Goal: Task Accomplishment & Management: Use online tool/utility

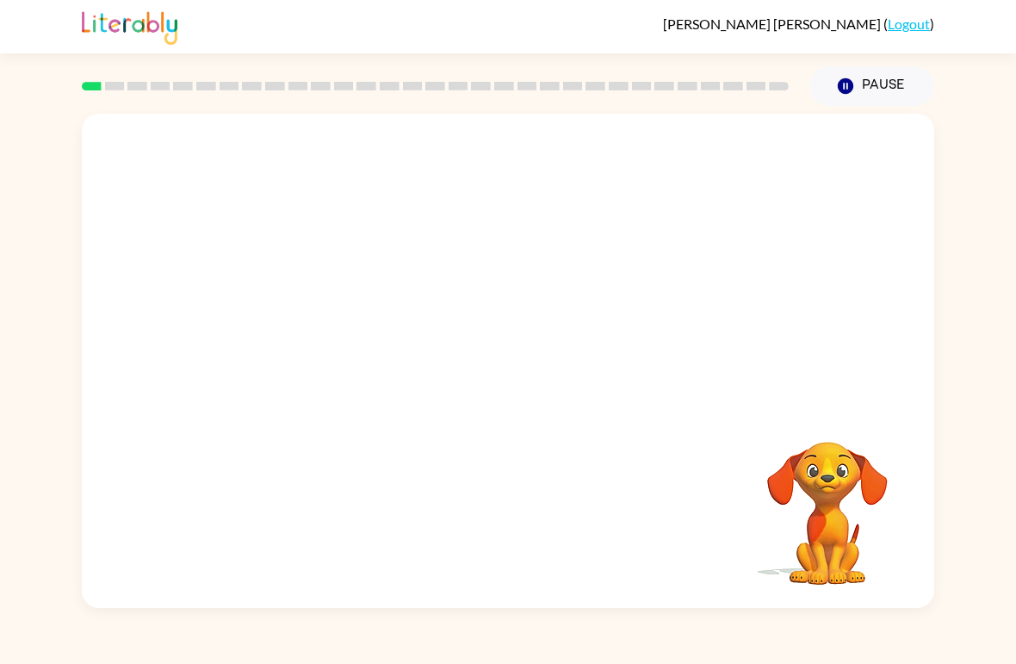
click at [825, 103] on button "Pause Pause" at bounding box center [871, 86] width 125 height 40
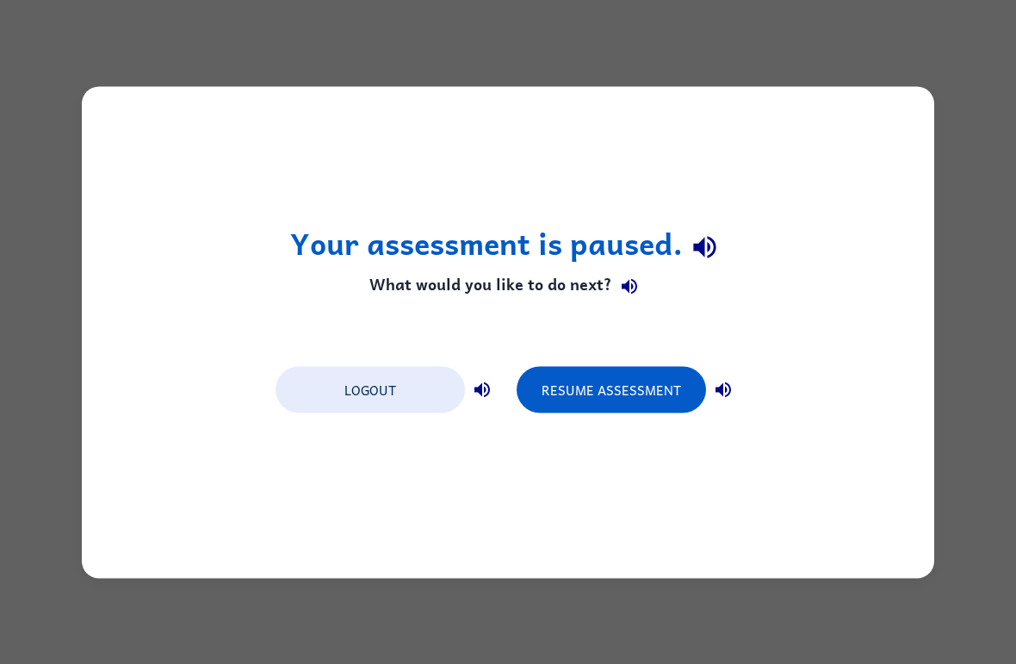
click at [732, 656] on div "Your assessment is paused. What would you like to do next? Logout Resume Assess…" at bounding box center [508, 332] width 1016 height 664
click at [645, 360] on div "Logout Resume Assessment" at bounding box center [508, 387] width 482 height 65
click at [665, 382] on button "Resume Assessment" at bounding box center [610, 389] width 189 height 46
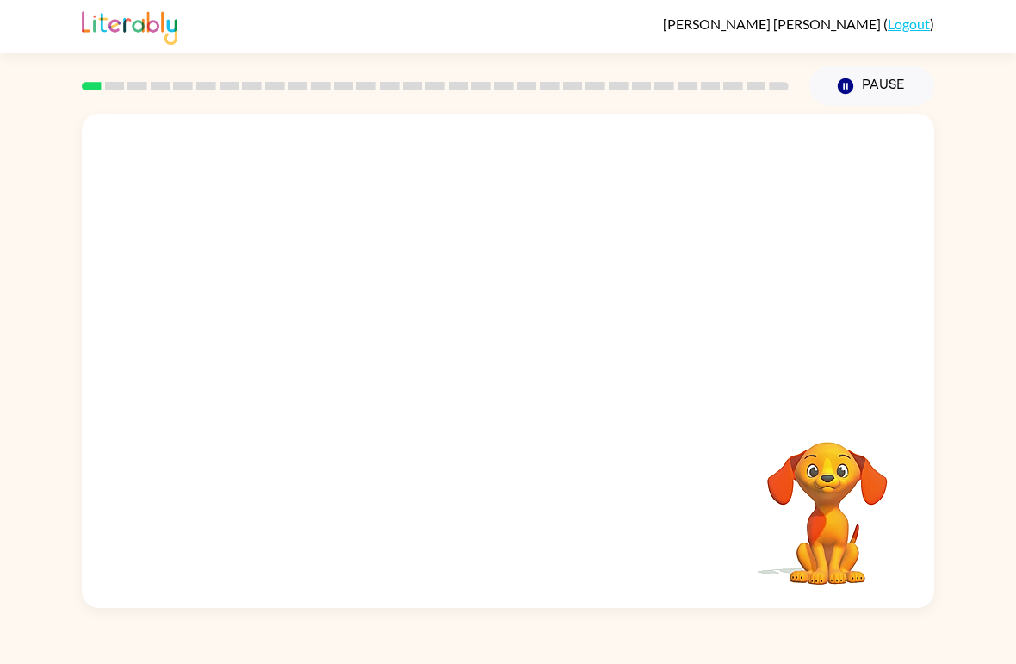
click at [890, 86] on button "Pause Pause" at bounding box center [871, 86] width 125 height 40
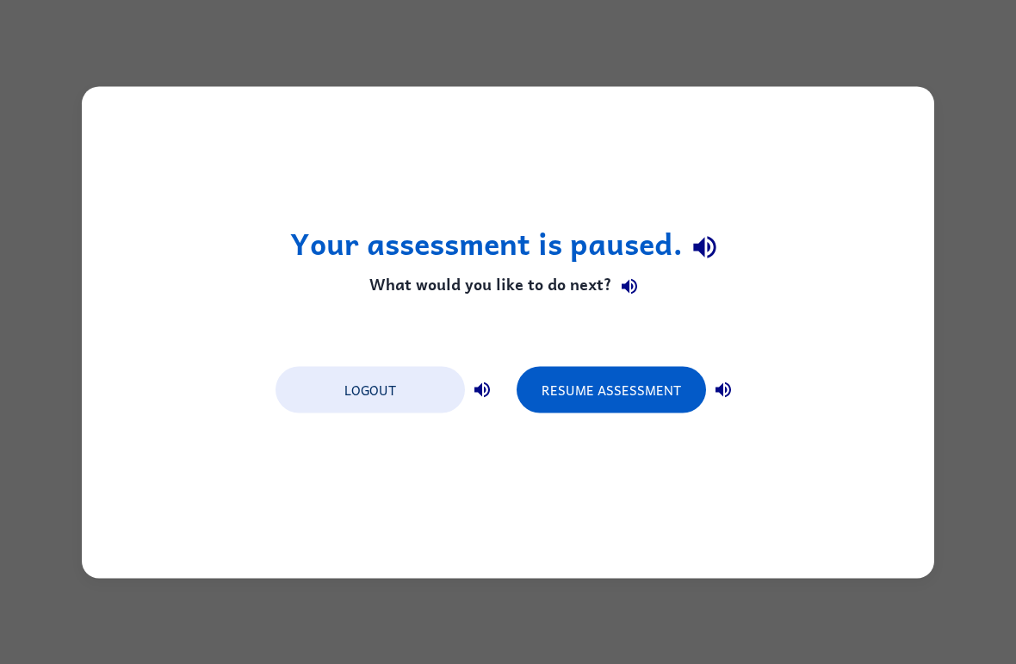
click at [608, 389] on button "Resume Assessment" at bounding box center [610, 389] width 189 height 46
click at [601, 390] on button "Resume Assessment" at bounding box center [610, 389] width 189 height 46
click at [574, 387] on button "Resume Assessment" at bounding box center [610, 389] width 189 height 46
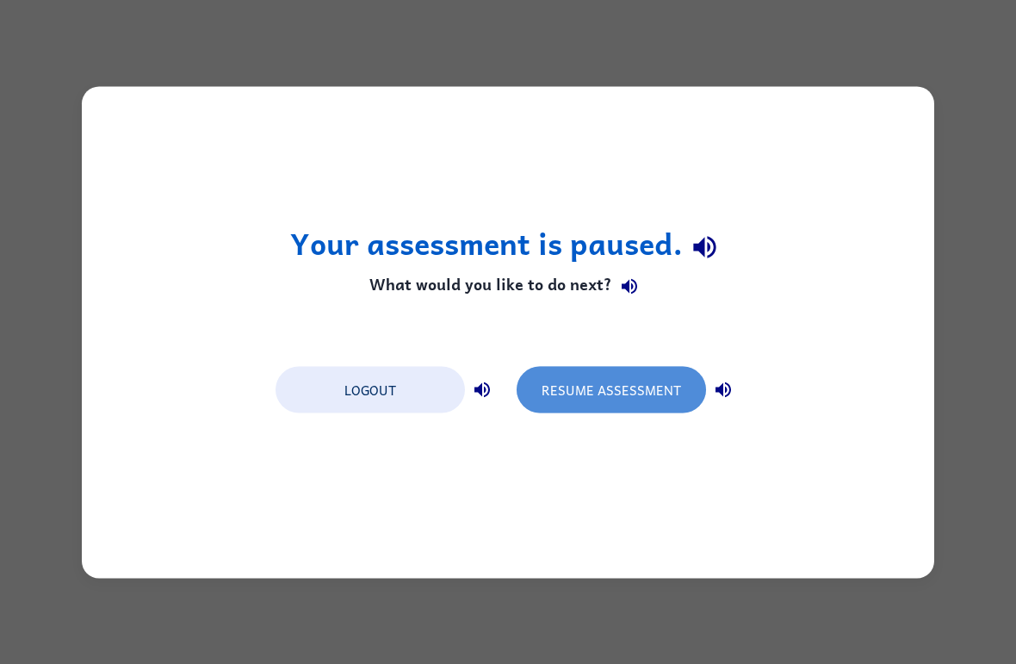
click at [633, 372] on button "Resume Assessment" at bounding box center [610, 389] width 189 height 46
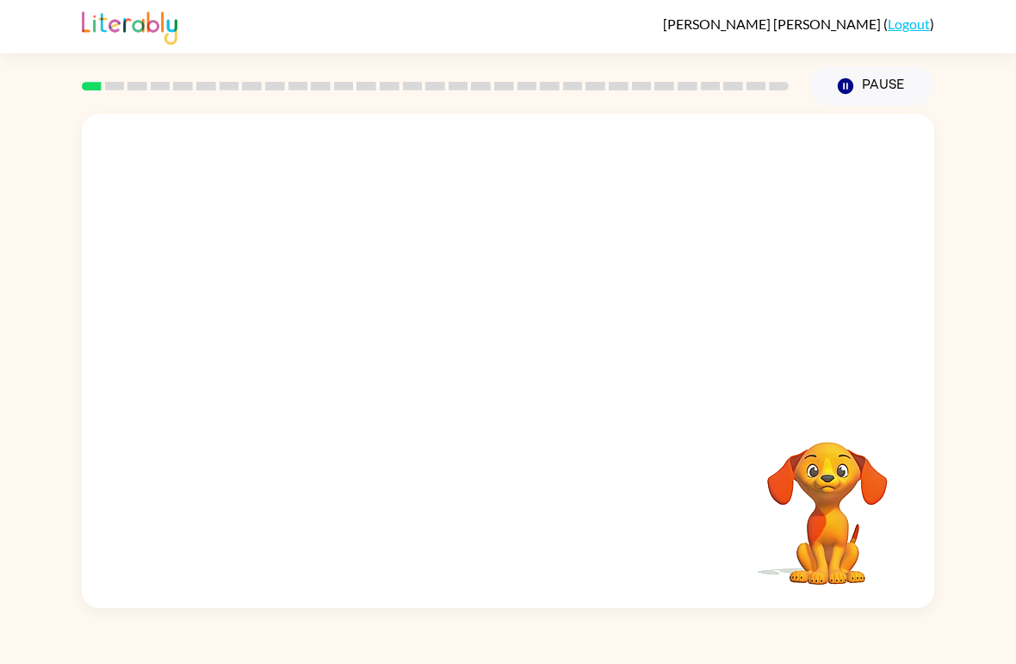
click at [121, 437] on div "Your browser must support playing .mp4 files to use Literably. Please try using…" at bounding box center [508, 361] width 852 height 494
click at [852, 501] on video "Your browser must support playing .mp4 files to use Literably. Please try using…" at bounding box center [827, 501] width 172 height 172
click at [836, 497] on video "Your browser must support playing .mp4 files to use Literably. Please try using…" at bounding box center [827, 501] width 172 height 172
click at [918, 28] on link "Logout" at bounding box center [908, 23] width 42 height 16
click at [882, 71] on button "Pause Pause" at bounding box center [871, 86] width 125 height 40
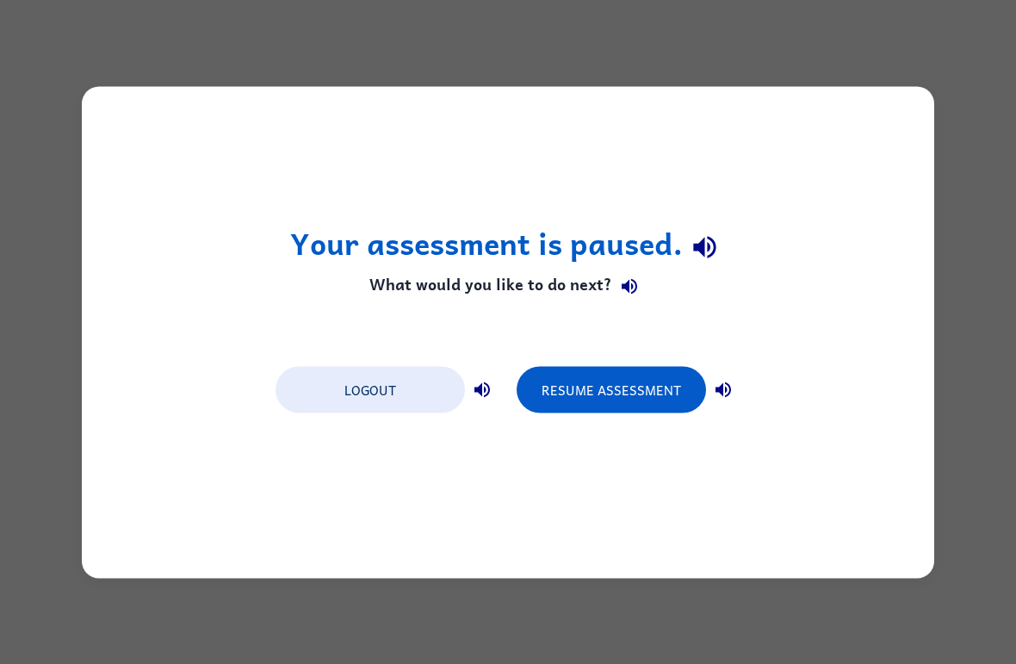
click at [870, 83] on div "Your assessment is paused. What would you like to do next? Logout Resume Assess…" at bounding box center [508, 332] width 1016 height 664
click at [657, 358] on div "Logout Resume Assessment" at bounding box center [508, 387] width 482 height 65
click at [628, 386] on button "Resume Assessment" at bounding box center [610, 389] width 189 height 46
click at [622, 408] on button "Resume Assessment" at bounding box center [610, 389] width 189 height 46
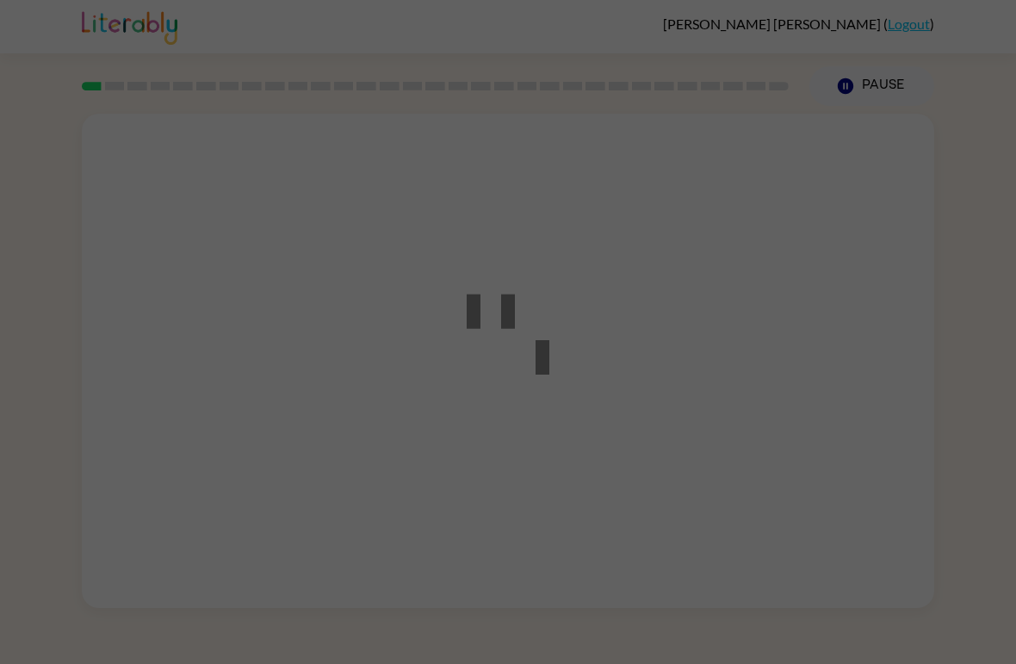
click at [621, 407] on div at bounding box center [508, 332] width 1016 height 664
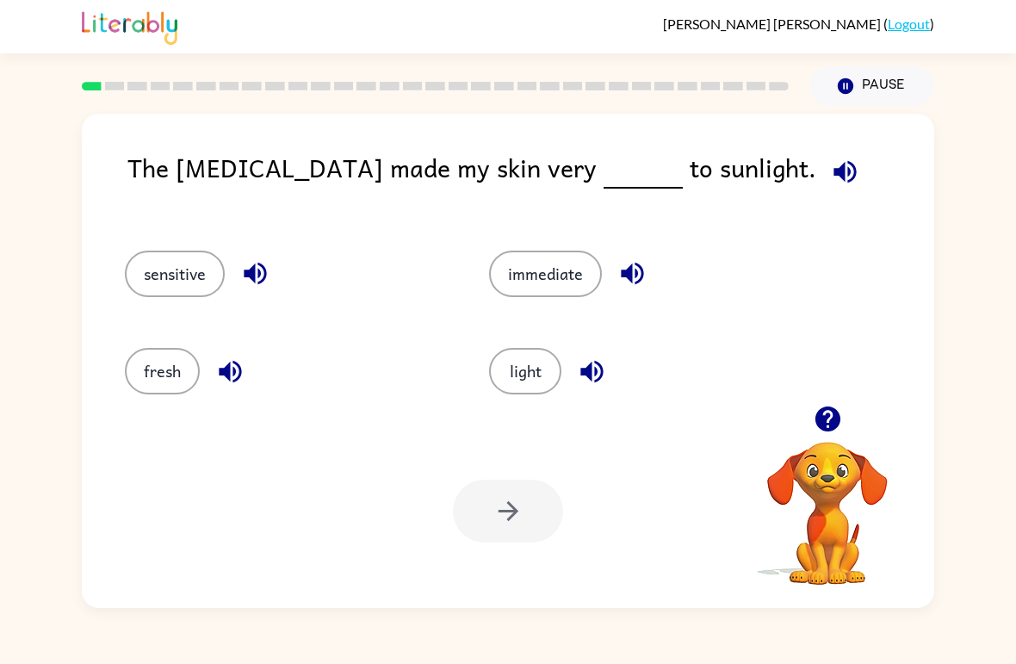
click at [168, 265] on button "sensitive" at bounding box center [175, 273] width 100 height 46
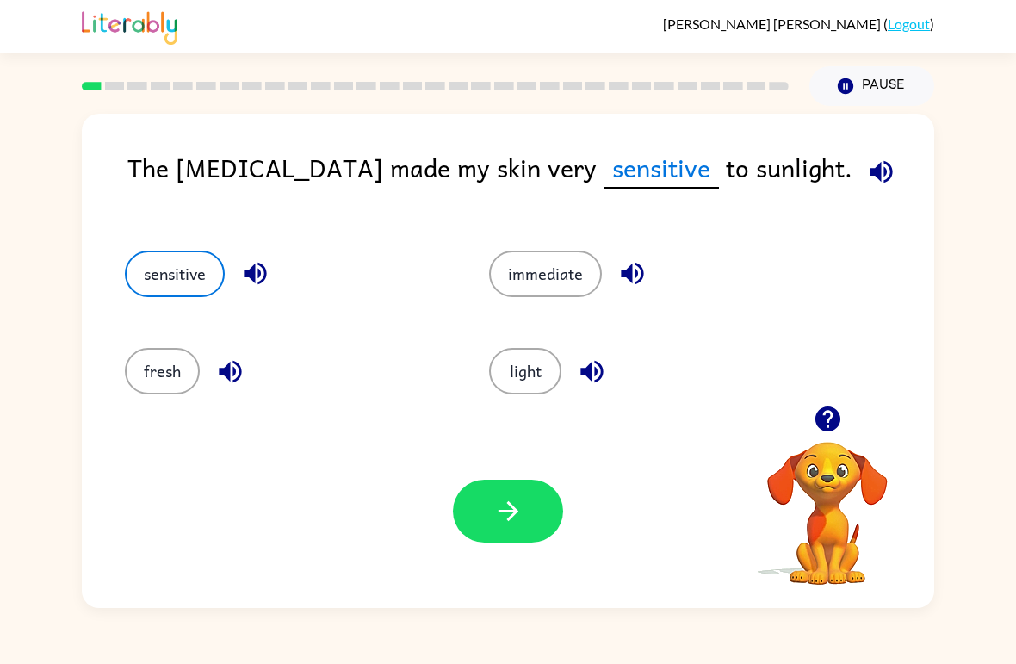
click at [528, 516] on button "button" at bounding box center [508, 510] width 110 height 63
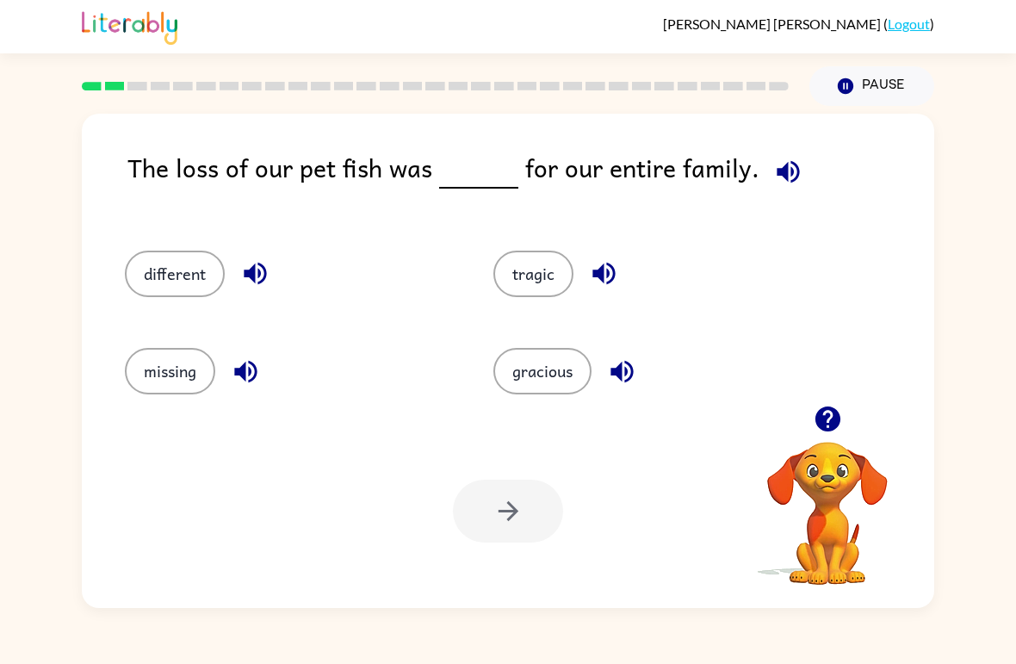
click at [873, 88] on button "Pause Pause" at bounding box center [871, 86] width 125 height 40
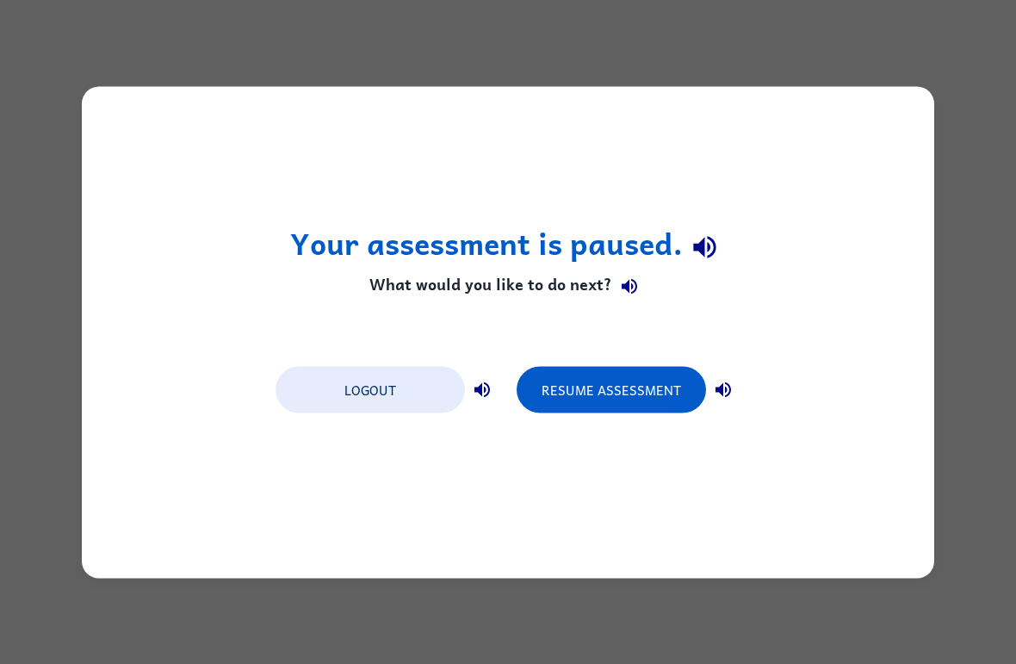
click at [663, 397] on button "Resume Assessment" at bounding box center [610, 389] width 189 height 46
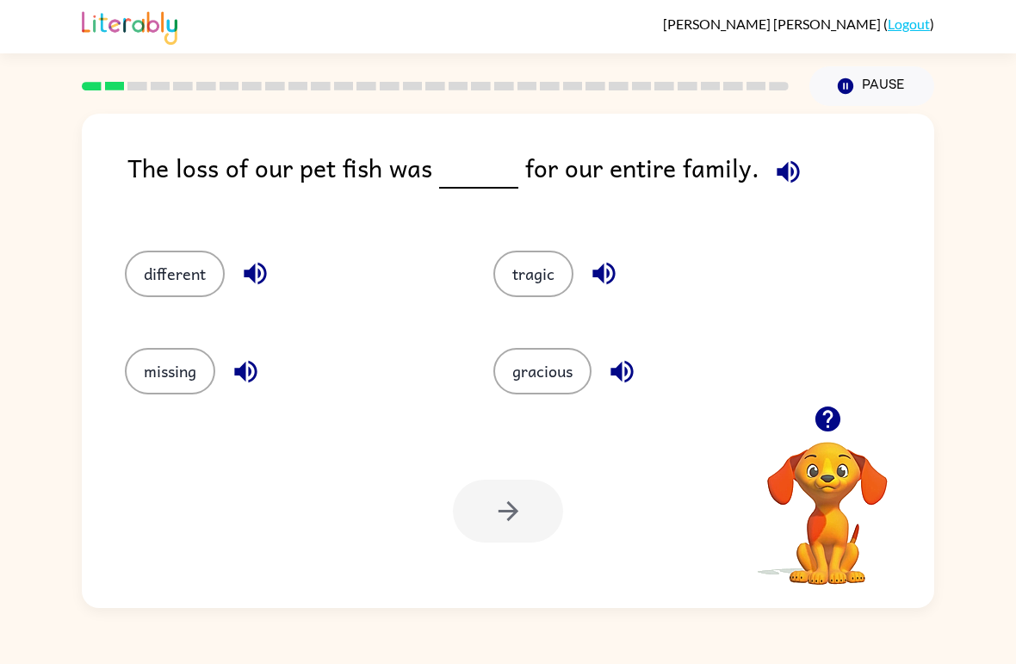
click at [830, 503] on video "Your browser must support playing .mp4 files to use Literably. Please try using…" at bounding box center [827, 501] width 172 height 172
click at [830, 428] on icon "button" at bounding box center [826, 418] width 25 height 25
click at [827, 419] on icon "button" at bounding box center [826, 418] width 25 height 25
click at [863, 99] on button "Pause Pause" at bounding box center [871, 86] width 125 height 40
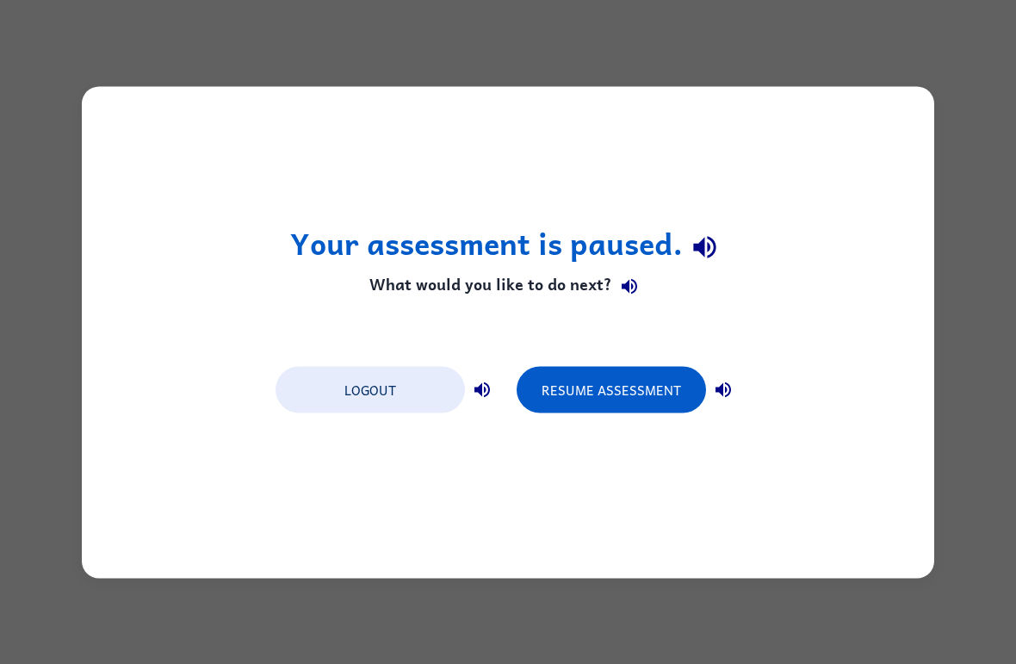
click at [658, 407] on button "Resume Assessment" at bounding box center [610, 389] width 189 height 46
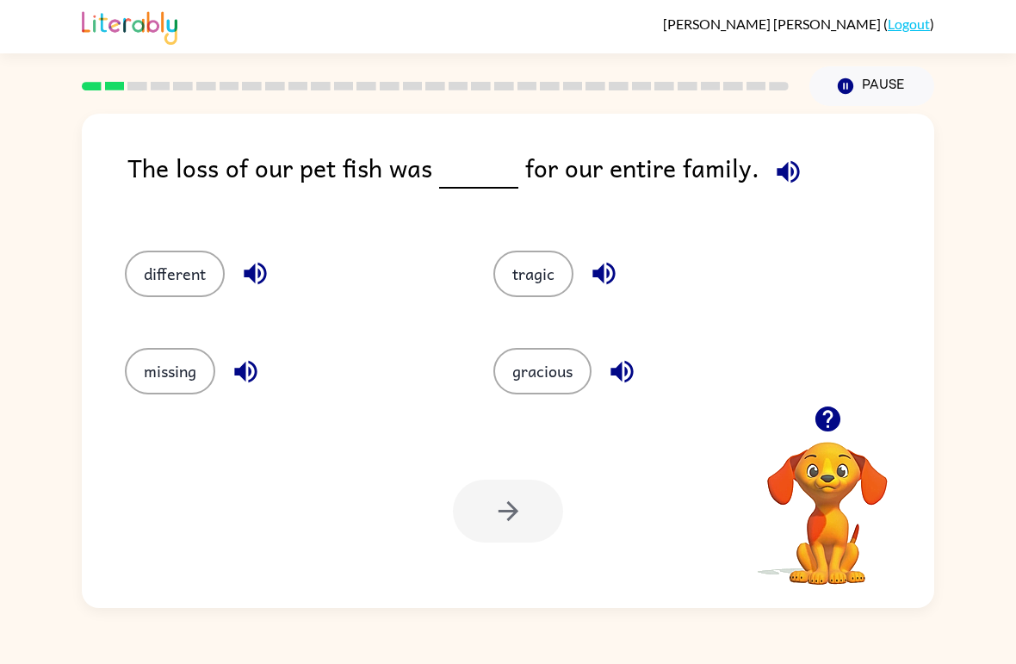
click at [550, 385] on button "gracious" at bounding box center [542, 371] width 98 height 46
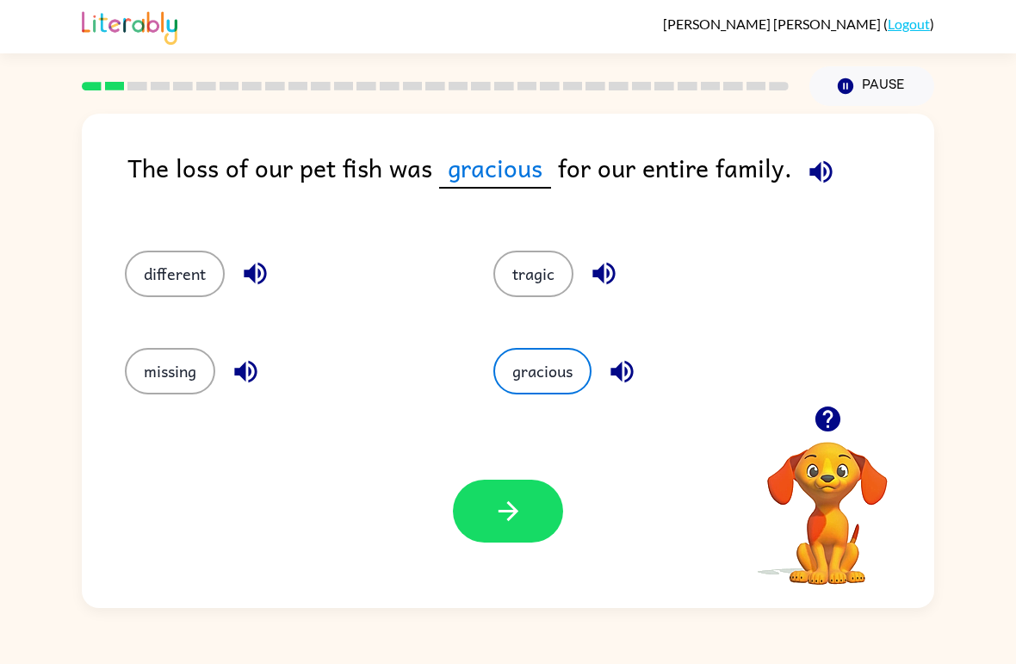
click at [476, 541] on button "button" at bounding box center [508, 510] width 110 height 63
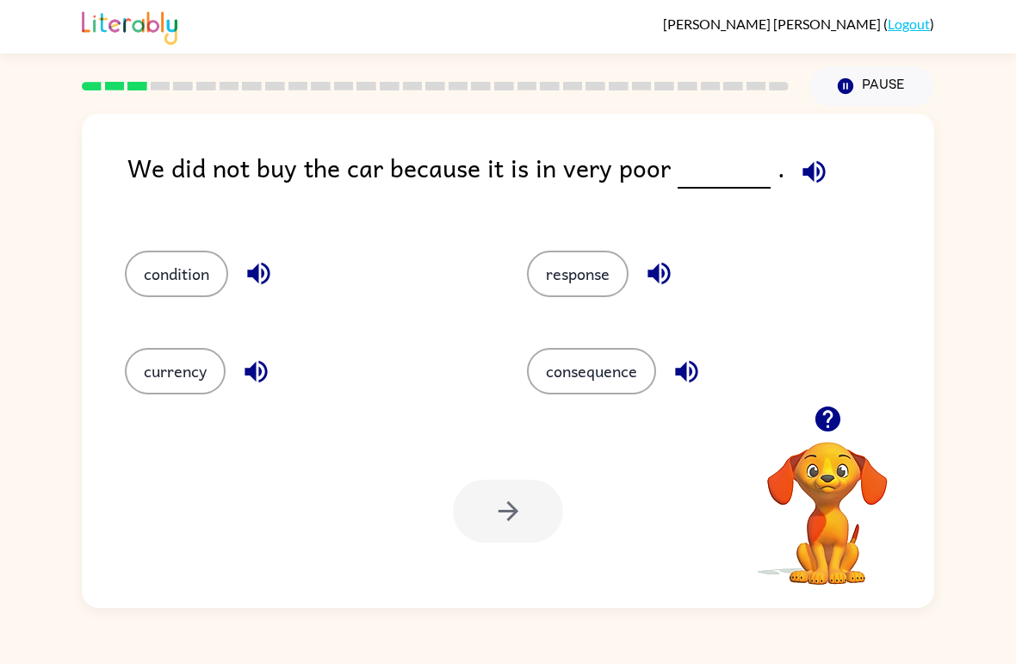
click at [150, 271] on button "condition" at bounding box center [176, 273] width 103 height 46
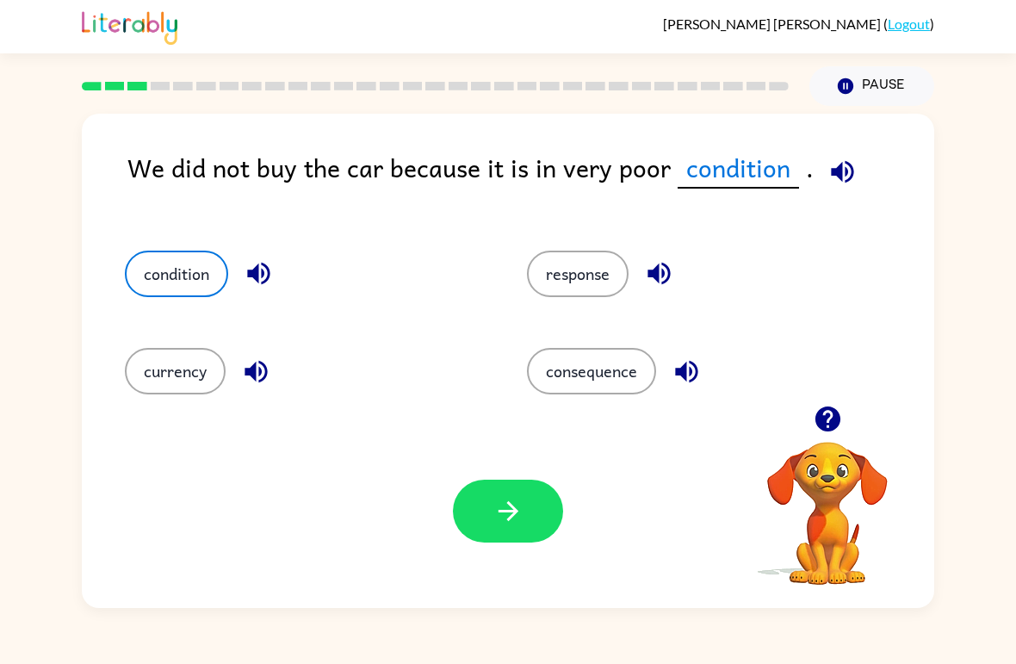
click at [482, 508] on button "button" at bounding box center [508, 510] width 110 height 63
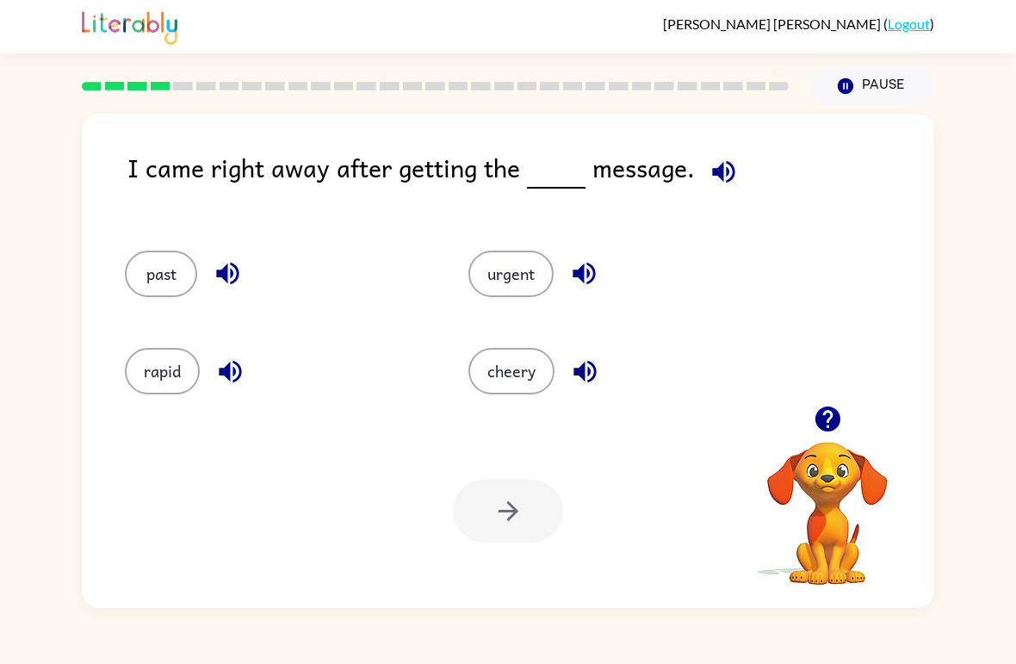
click at [522, 278] on button "urgent" at bounding box center [510, 273] width 85 height 46
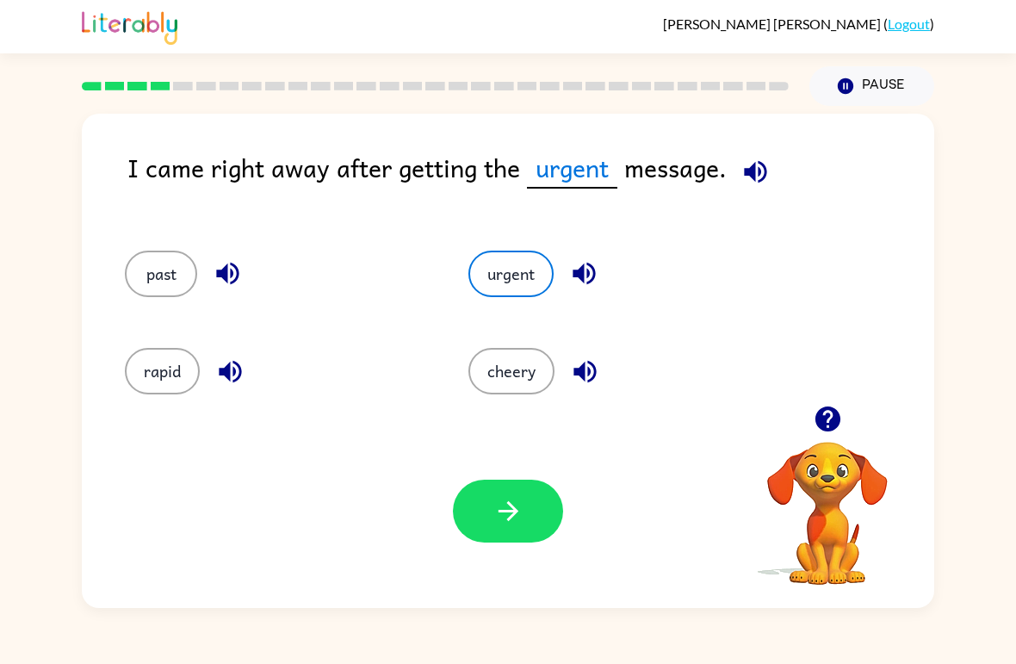
click at [565, 551] on div "Your browser must support playing .mp4 files to use Literably. Please try using…" at bounding box center [508, 511] width 852 height 194
click at [546, 527] on button "button" at bounding box center [508, 510] width 110 height 63
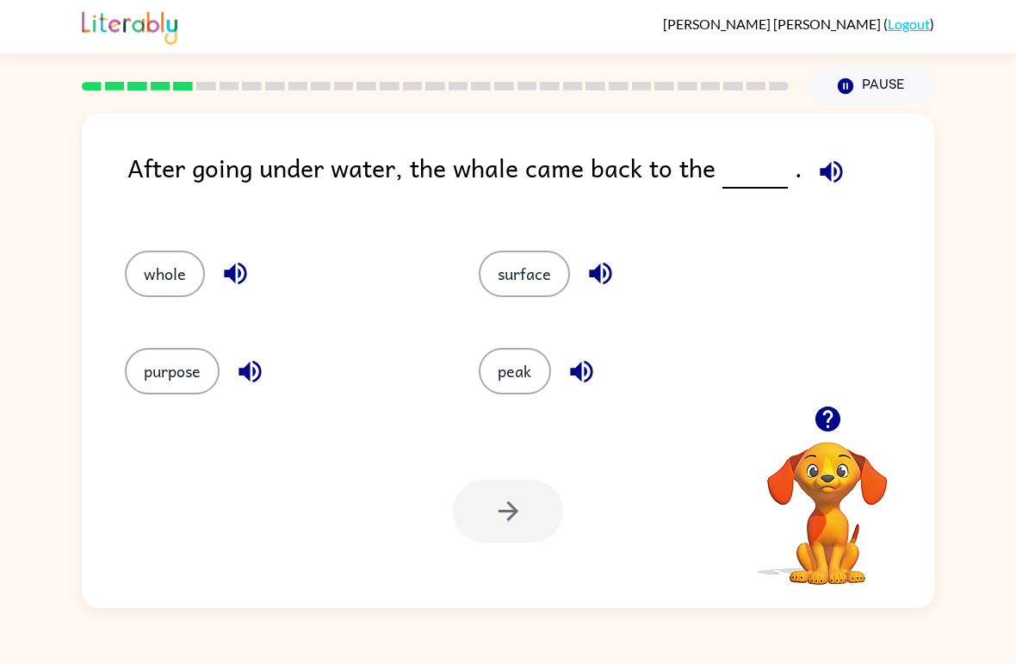
click at [539, 313] on div "surface" at bounding box center [623, 266] width 354 height 97
click at [539, 312] on div "surface" at bounding box center [623, 266] width 354 height 97
click at [535, 268] on button "surface" at bounding box center [524, 273] width 91 height 46
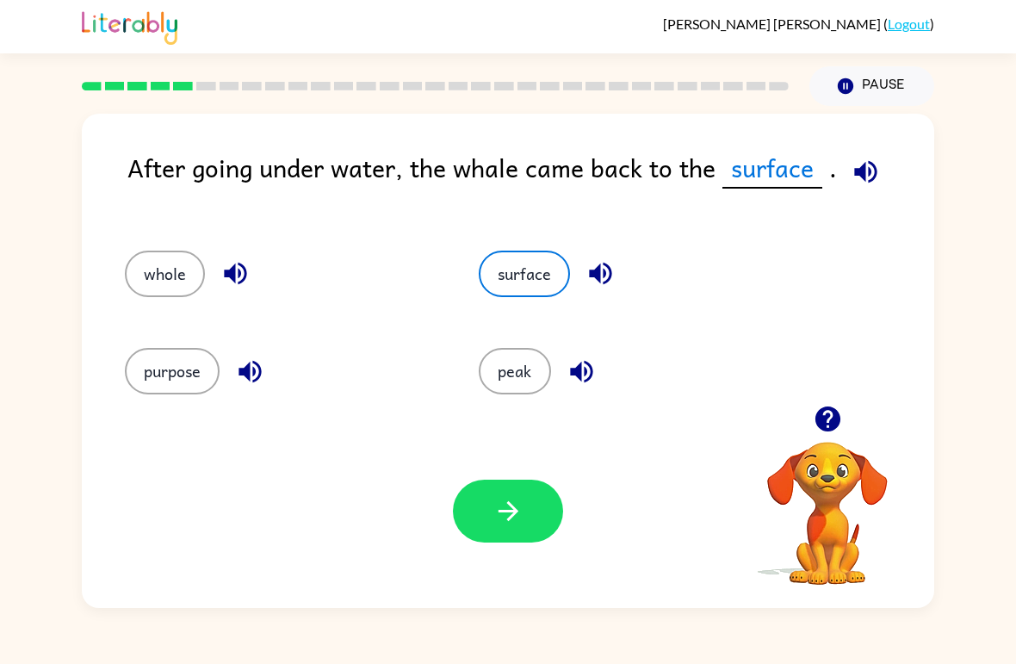
click at [522, 503] on icon "button" at bounding box center [508, 511] width 30 height 30
click at [519, 518] on div at bounding box center [508, 510] width 110 height 63
click at [548, 284] on button "surface" at bounding box center [524, 273] width 91 height 46
click at [517, 528] on div at bounding box center [508, 510] width 110 height 63
click at [525, 372] on button "peak" at bounding box center [515, 371] width 72 height 46
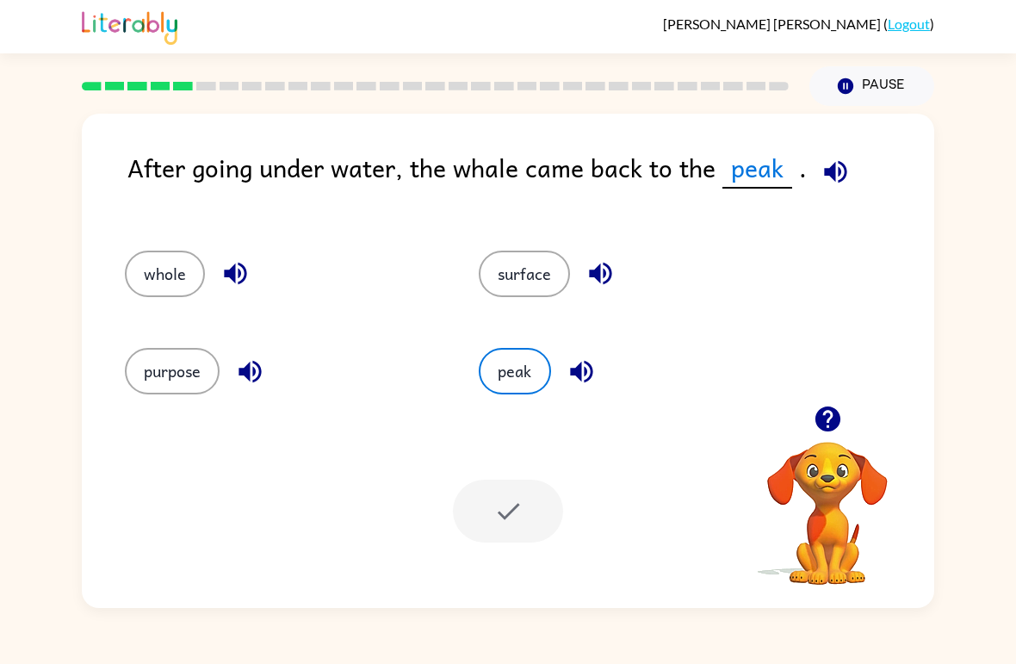
click at [827, 176] on icon "button" at bounding box center [835, 171] width 22 height 22
click at [539, 279] on button "surface" at bounding box center [524, 273] width 91 height 46
click at [824, 417] on icon "button" at bounding box center [826, 418] width 25 height 25
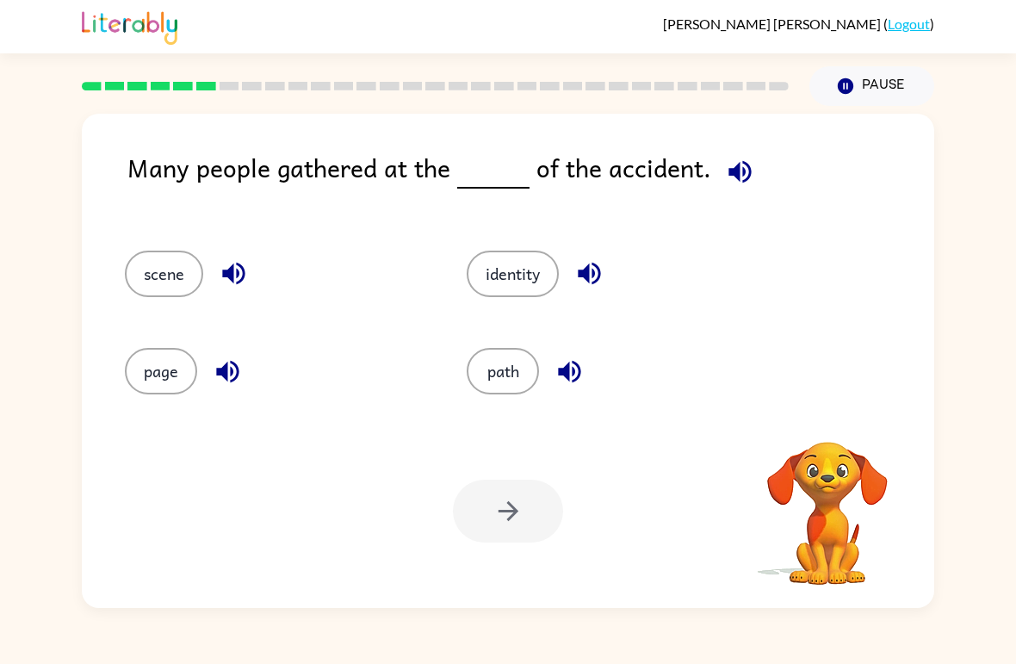
click at [485, 494] on div at bounding box center [508, 510] width 110 height 63
click at [513, 284] on button "identity" at bounding box center [512, 273] width 92 height 46
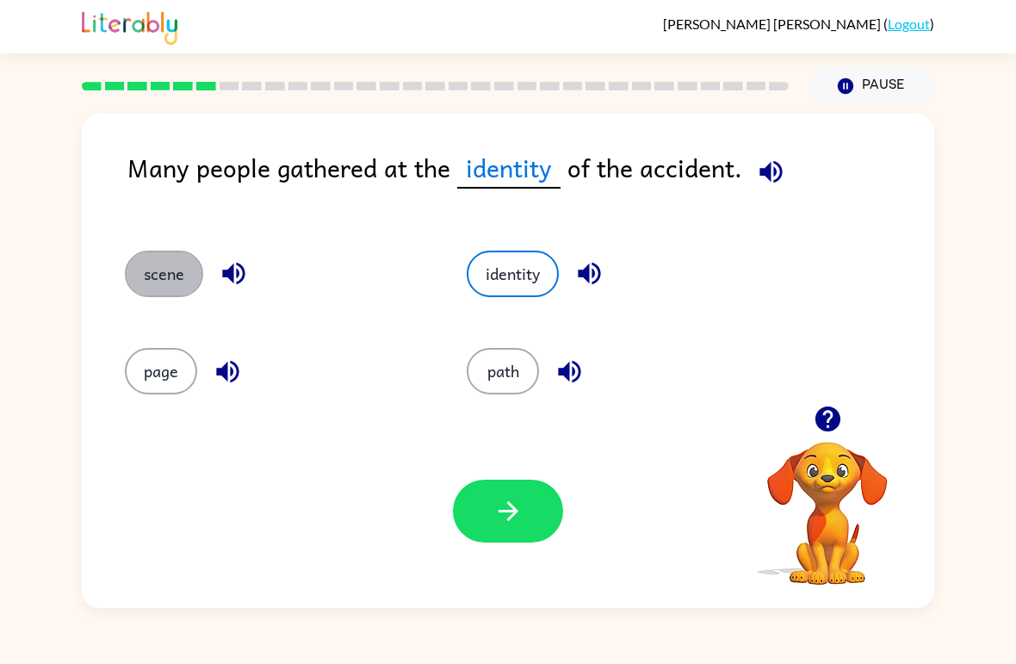
click at [130, 287] on button "scene" at bounding box center [164, 273] width 78 height 46
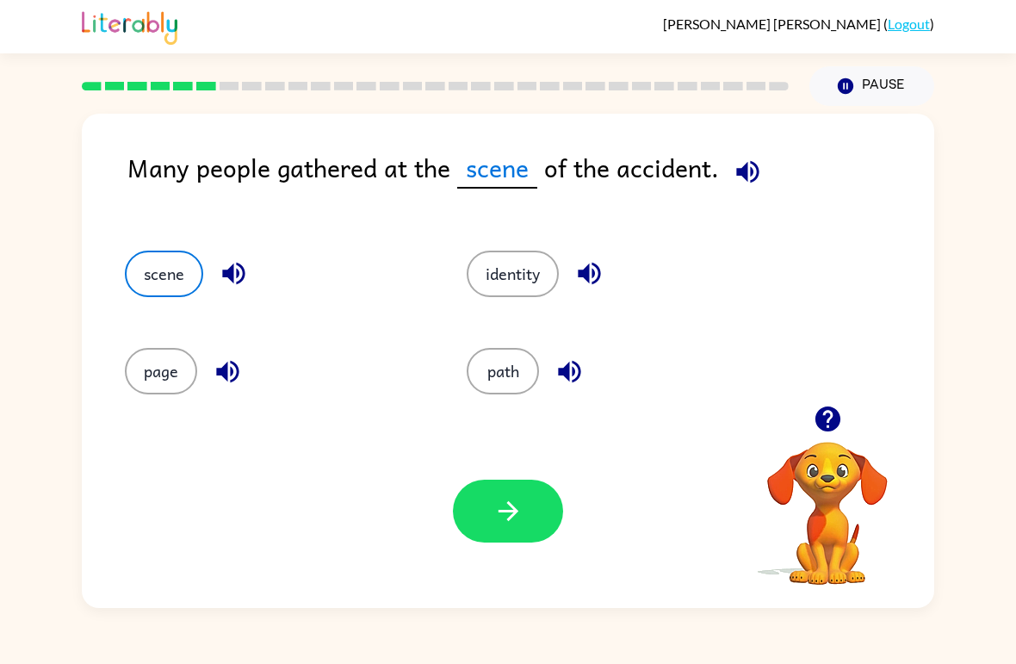
click at [497, 499] on icon "button" at bounding box center [508, 511] width 30 height 30
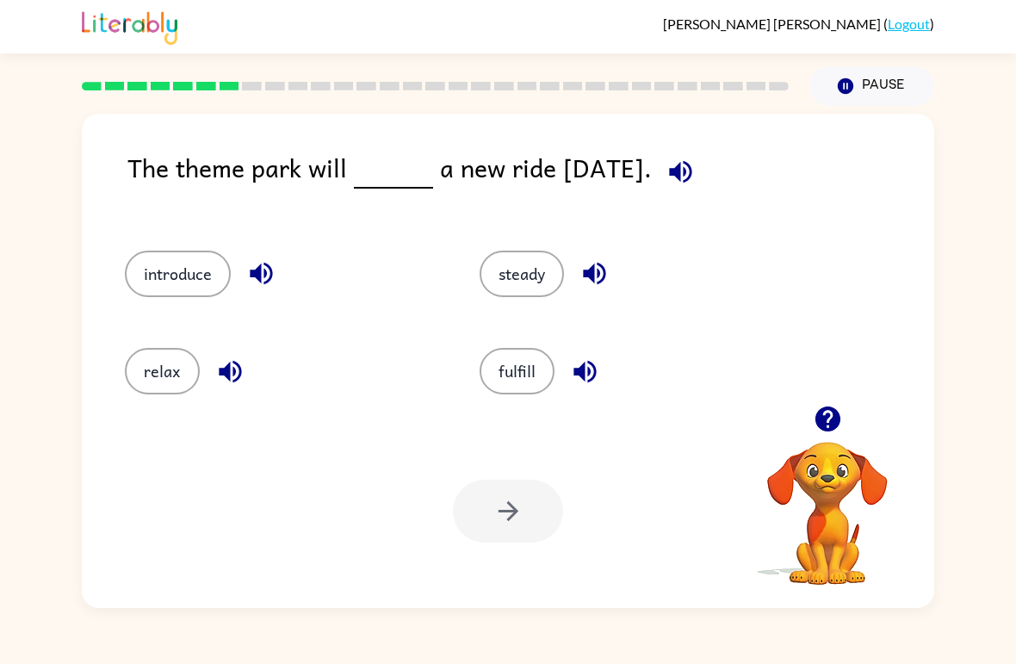
click at [177, 266] on button "introduce" at bounding box center [178, 273] width 106 height 46
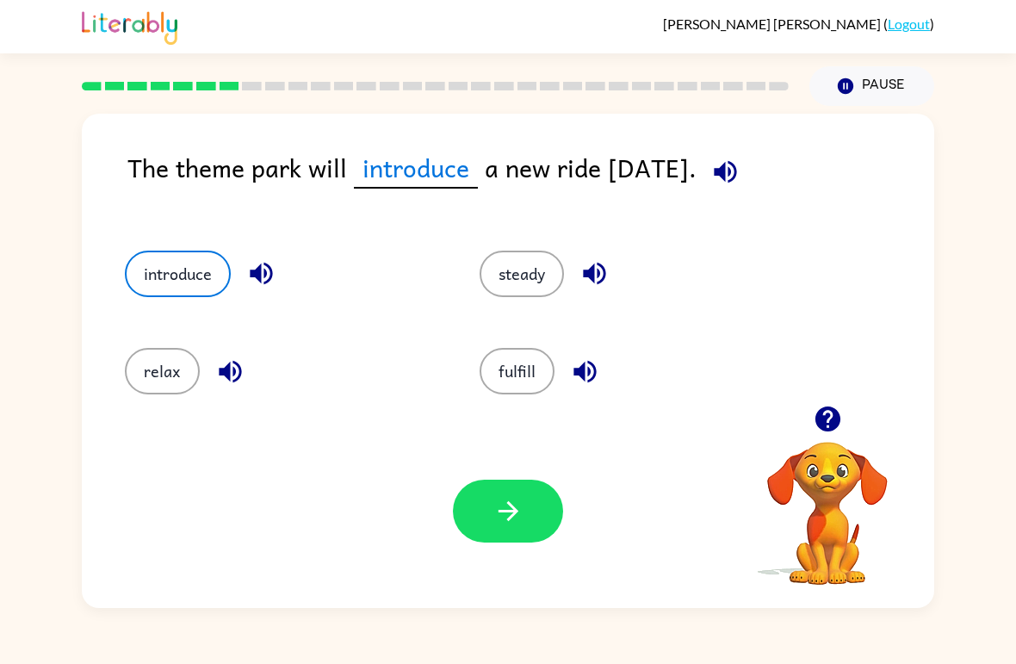
click at [527, 530] on button "button" at bounding box center [508, 510] width 110 height 63
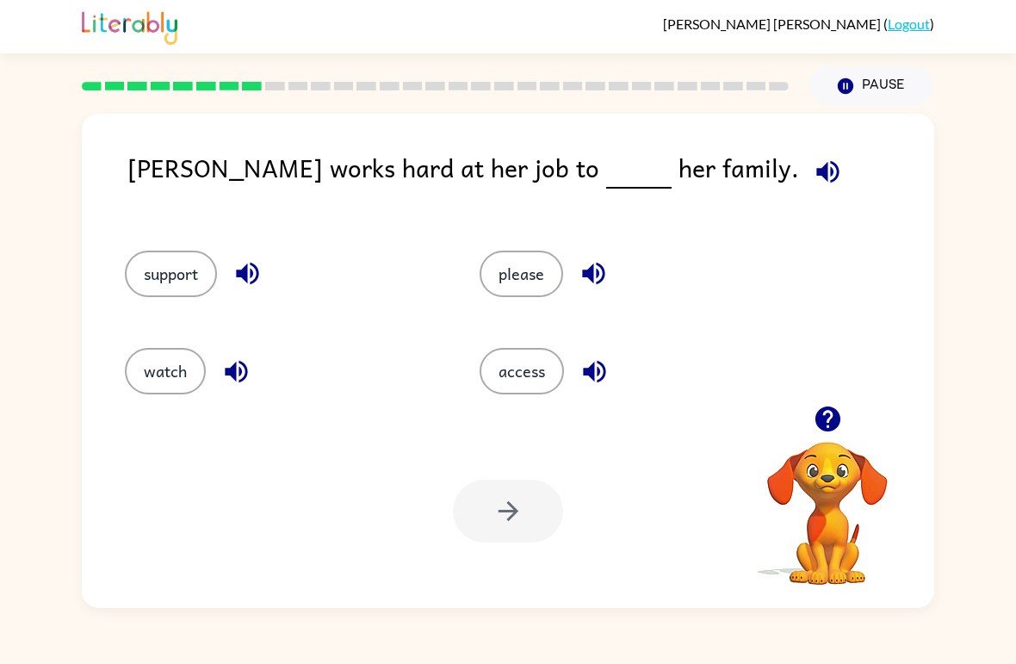
click at [524, 290] on button "please" at bounding box center [520, 273] width 83 height 46
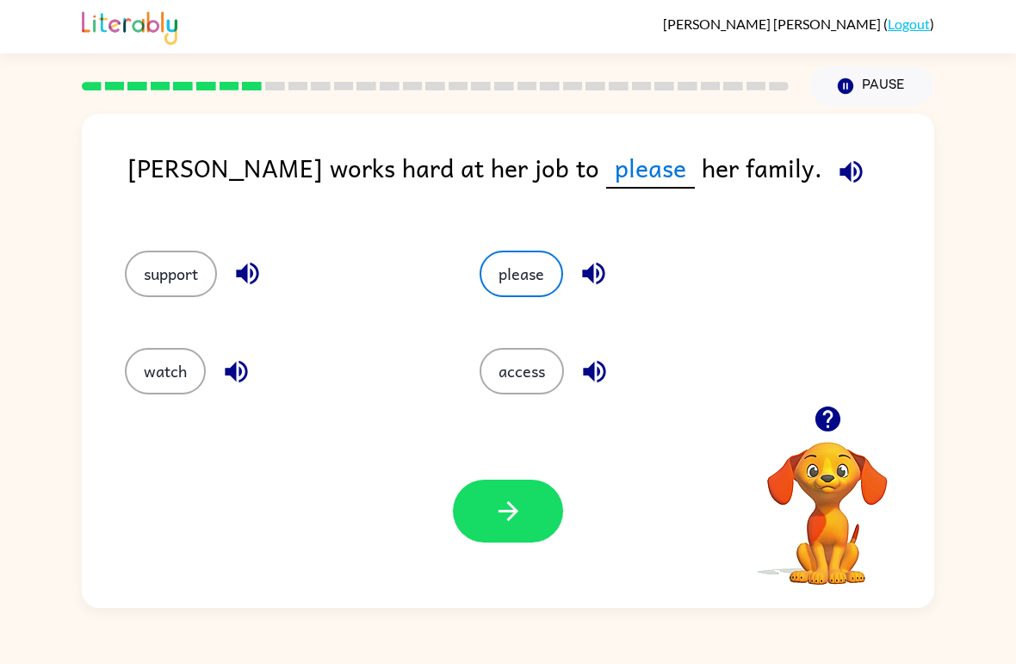
click at [521, 499] on icon "button" at bounding box center [508, 511] width 30 height 30
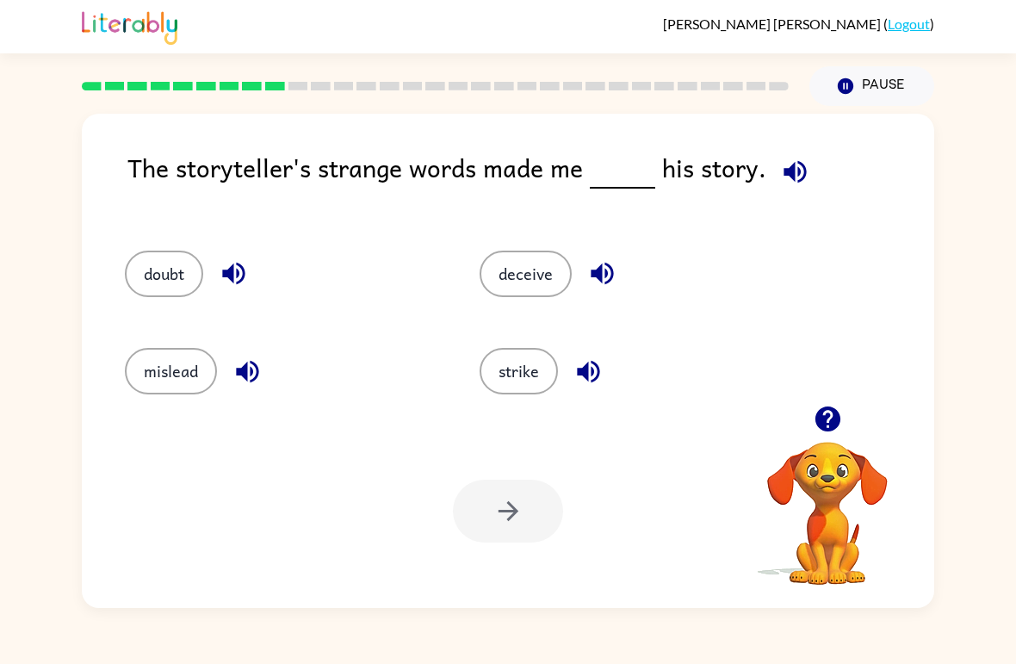
click at [153, 293] on button "doubt" at bounding box center [164, 273] width 78 height 46
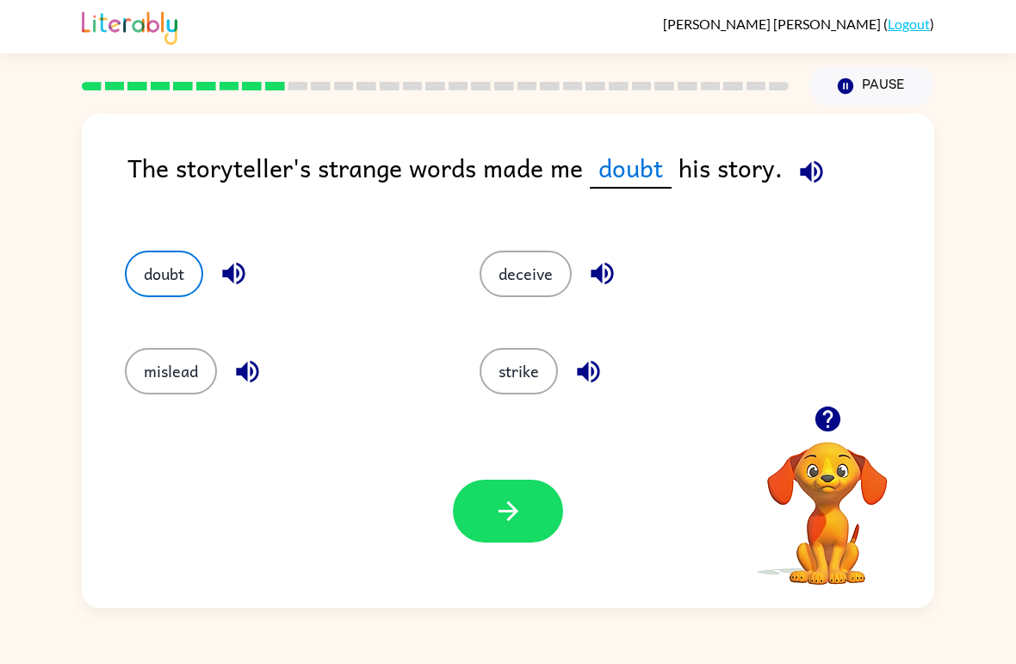
click at [526, 512] on button "button" at bounding box center [508, 510] width 110 height 63
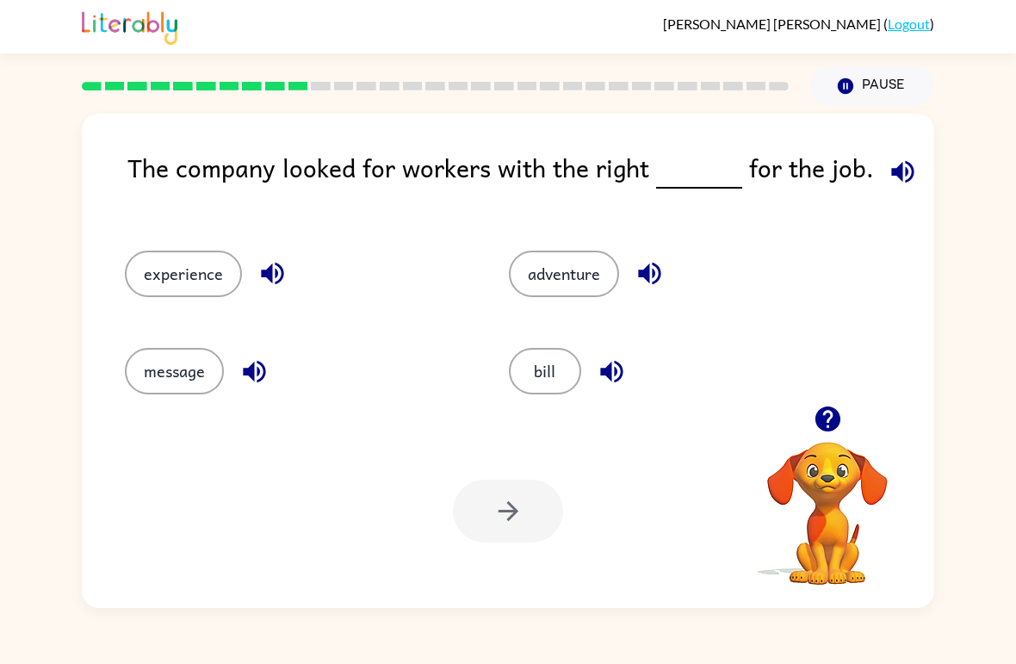
click at [213, 315] on div "experience" at bounding box center [284, 266] width 384 height 97
click at [164, 287] on button "experience" at bounding box center [183, 273] width 117 height 46
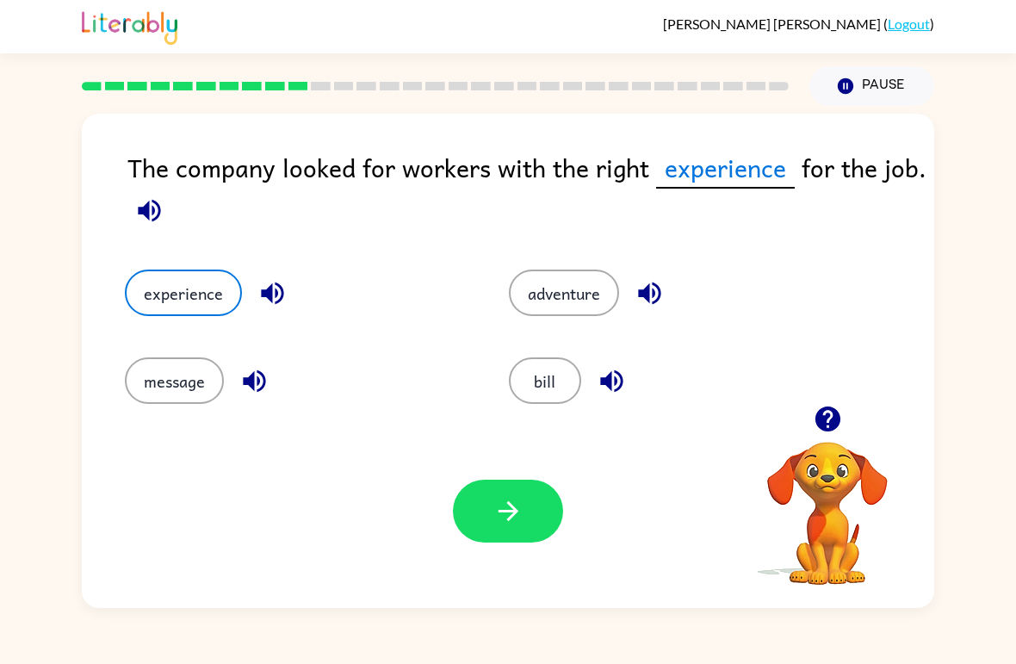
click at [462, 565] on div "Your browser must support playing .mp4 files to use Literably. Please try using…" at bounding box center [508, 511] width 852 height 194
click at [495, 534] on button "button" at bounding box center [508, 510] width 110 height 63
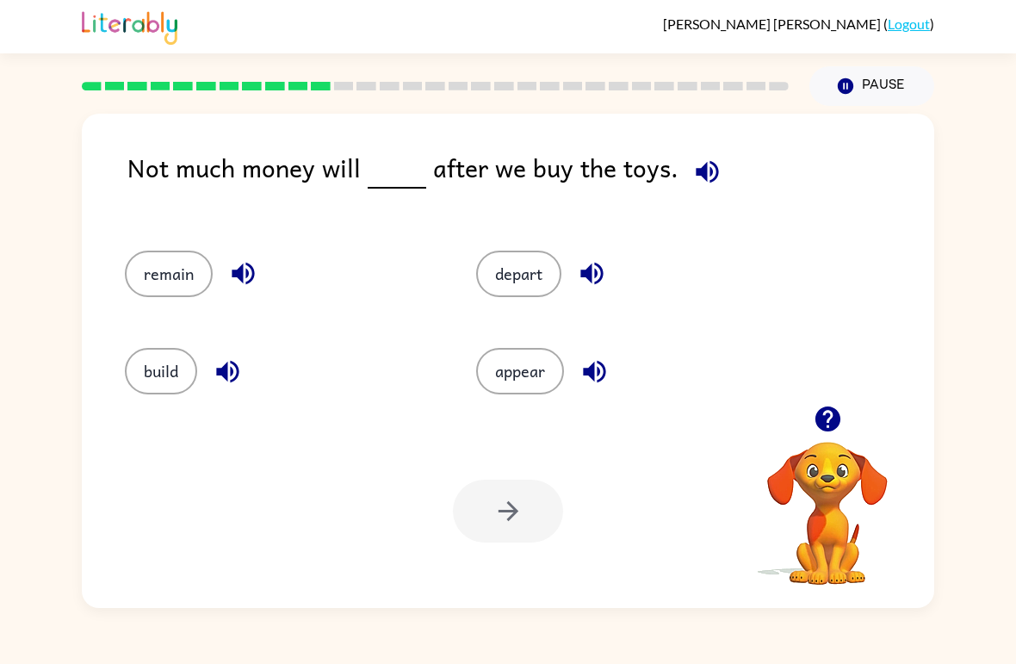
click at [522, 351] on button "appear" at bounding box center [520, 371] width 88 height 46
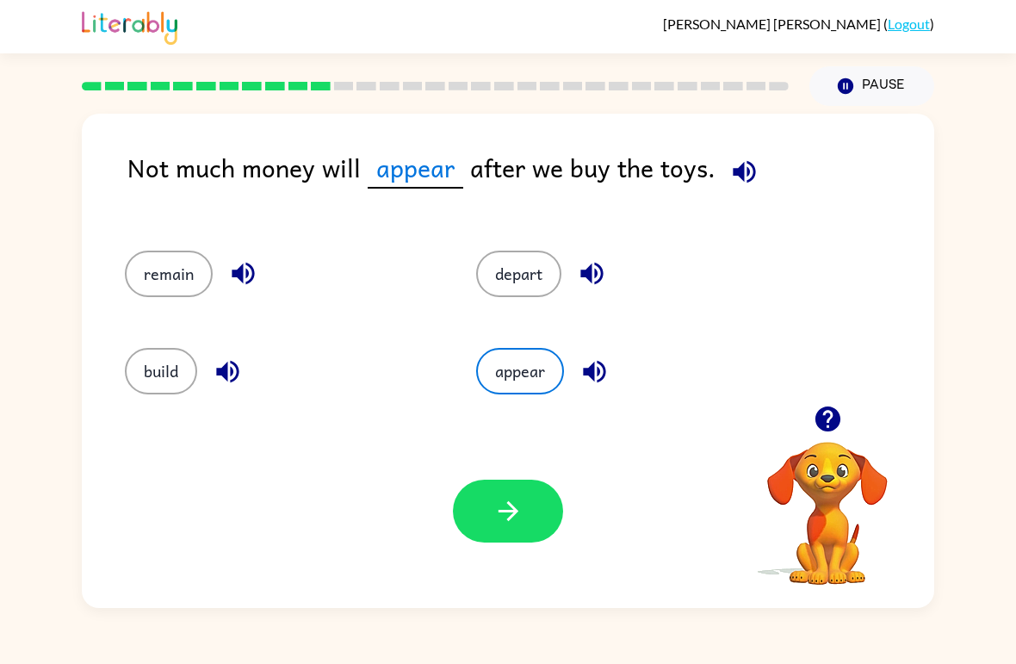
click at [503, 492] on button "button" at bounding box center [508, 510] width 110 height 63
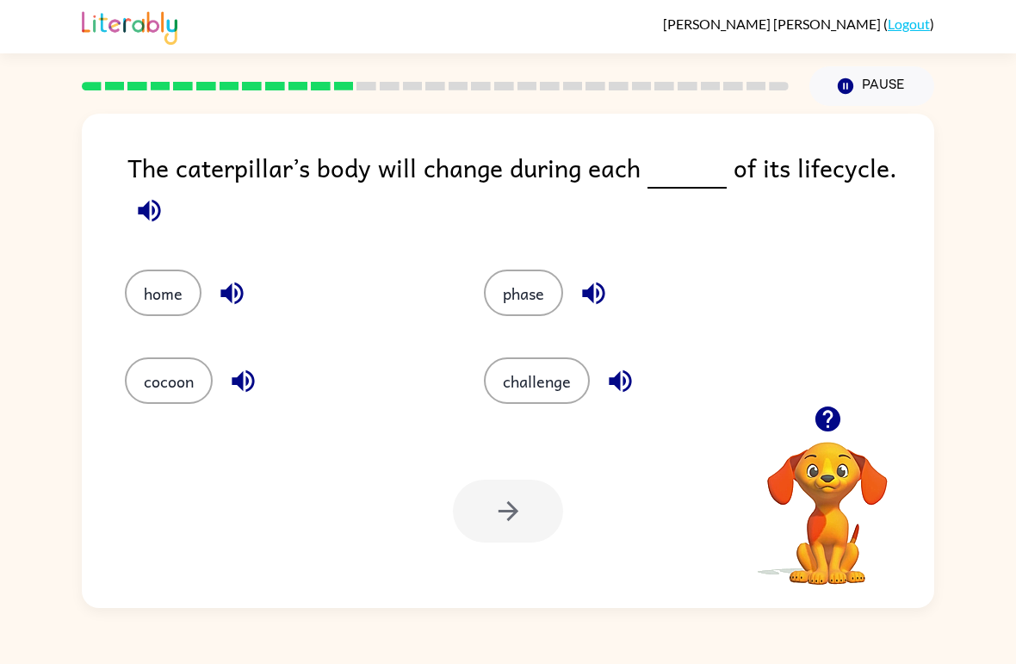
click at [518, 301] on button "phase" at bounding box center [523, 292] width 79 height 46
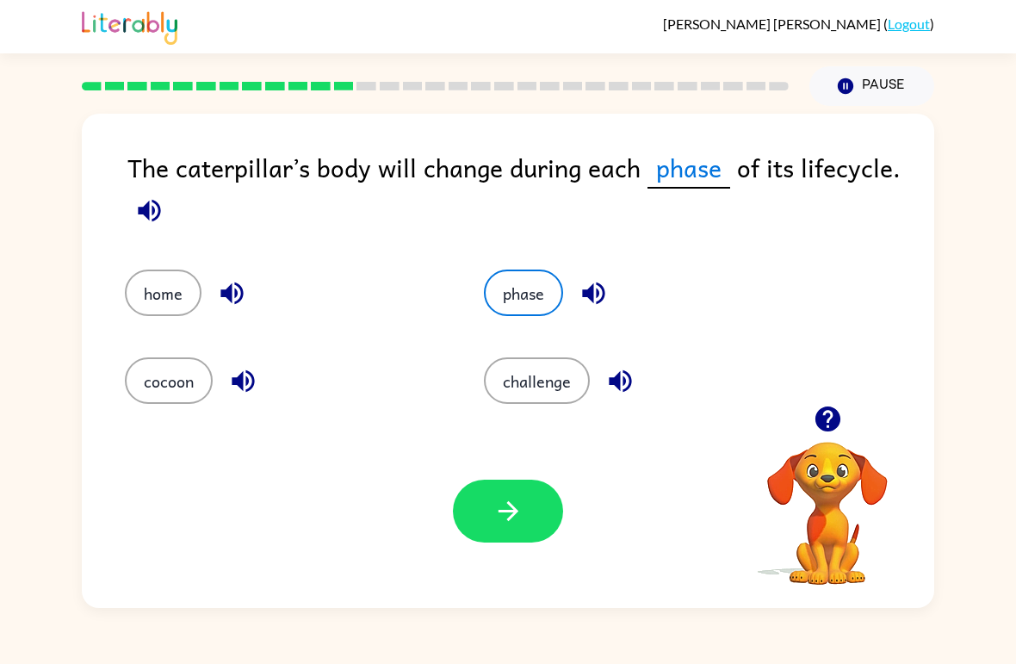
click at [501, 509] on icon "button" at bounding box center [508, 511] width 30 height 30
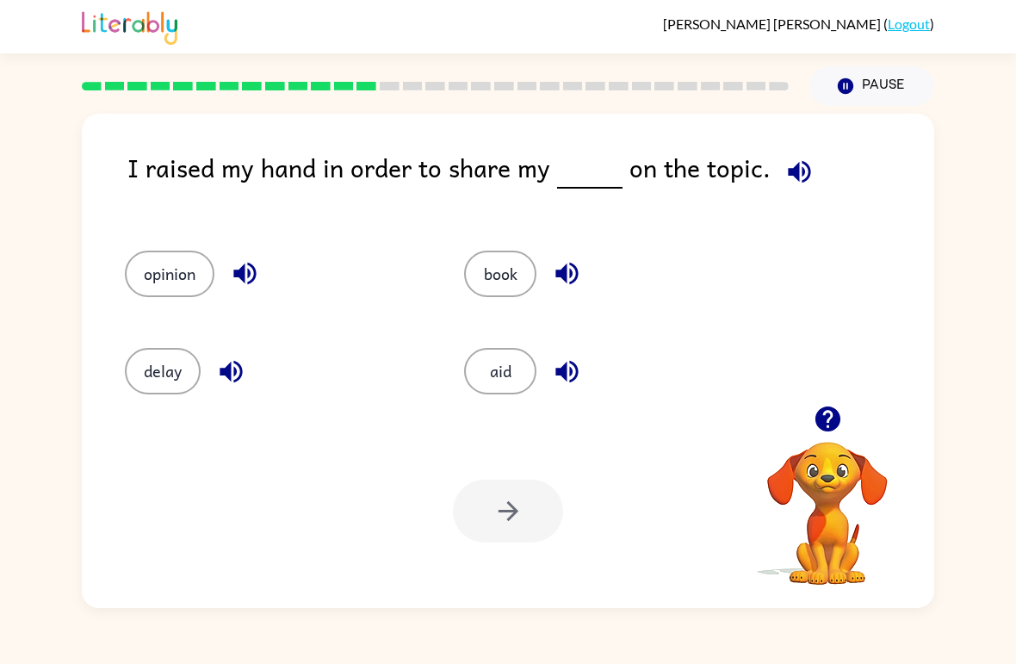
click at [476, 295] on button "book" at bounding box center [500, 273] width 72 height 46
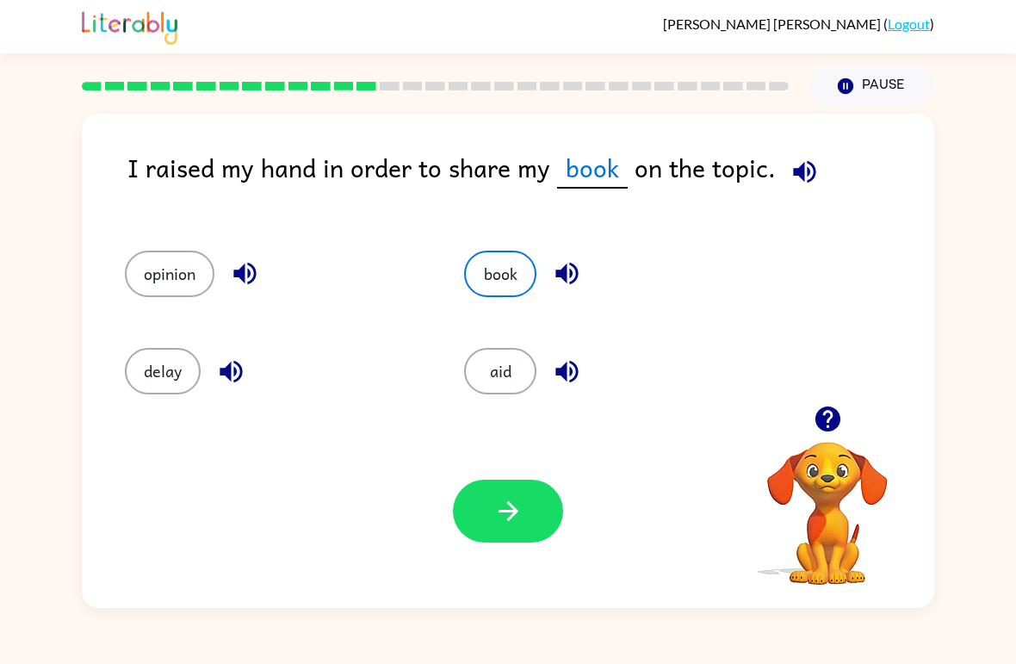
click at [548, 517] on button "button" at bounding box center [508, 510] width 110 height 63
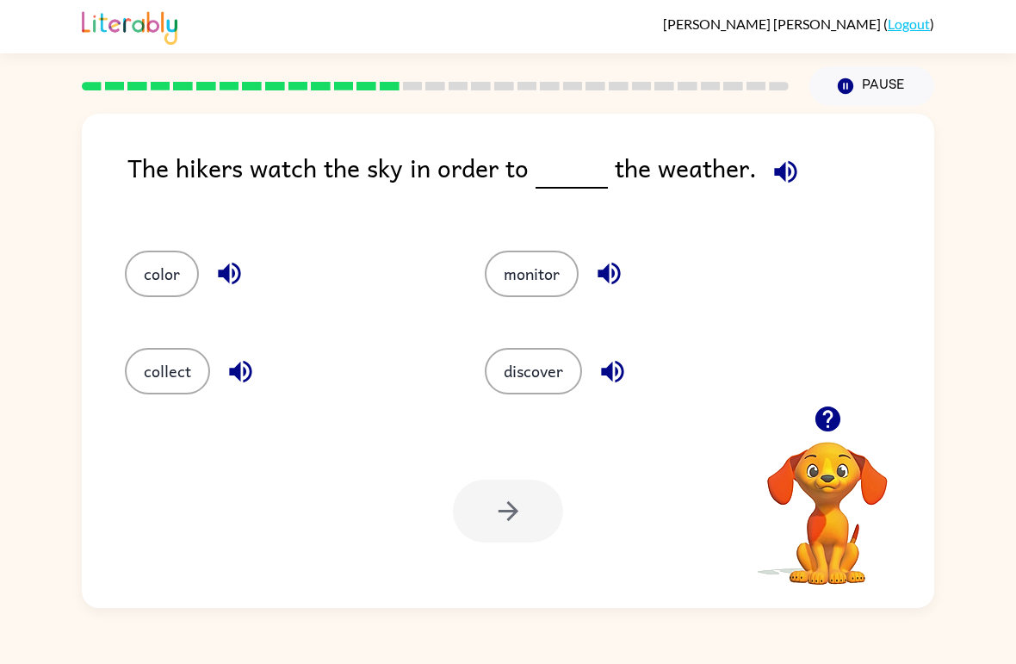
click at [188, 378] on button "collect" at bounding box center [167, 371] width 85 height 46
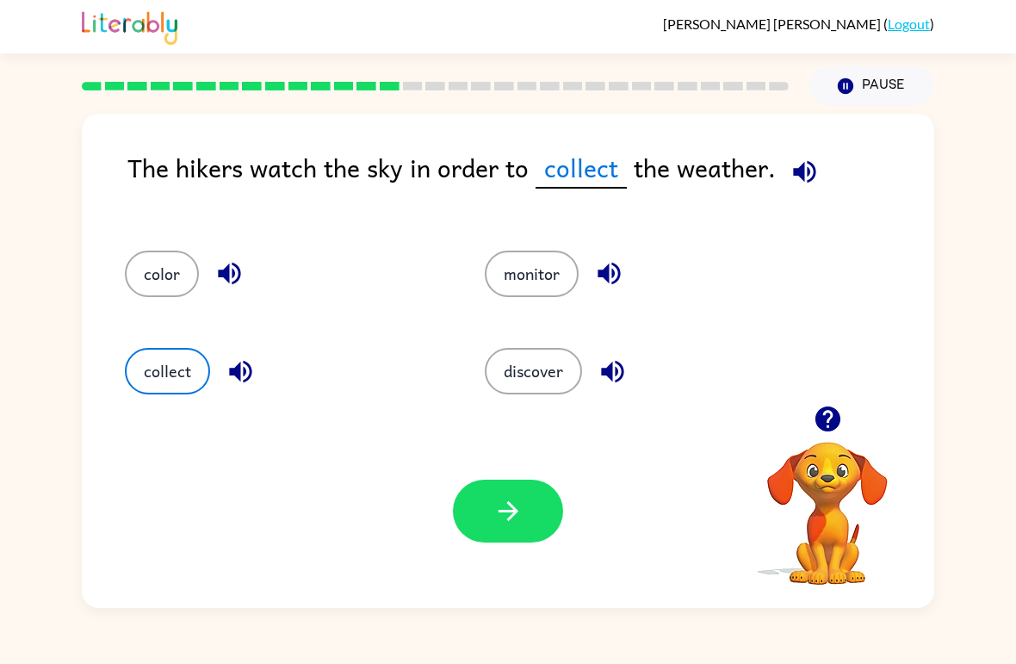
click at [163, 284] on button "color" at bounding box center [162, 273] width 74 height 46
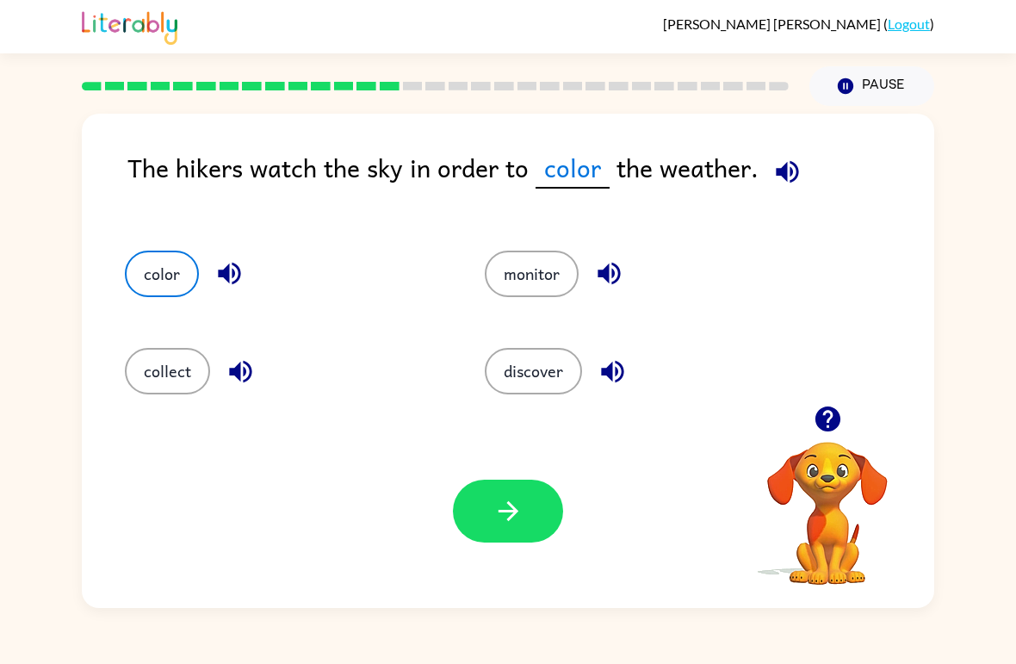
click at [536, 377] on button "discover" at bounding box center [533, 371] width 97 height 46
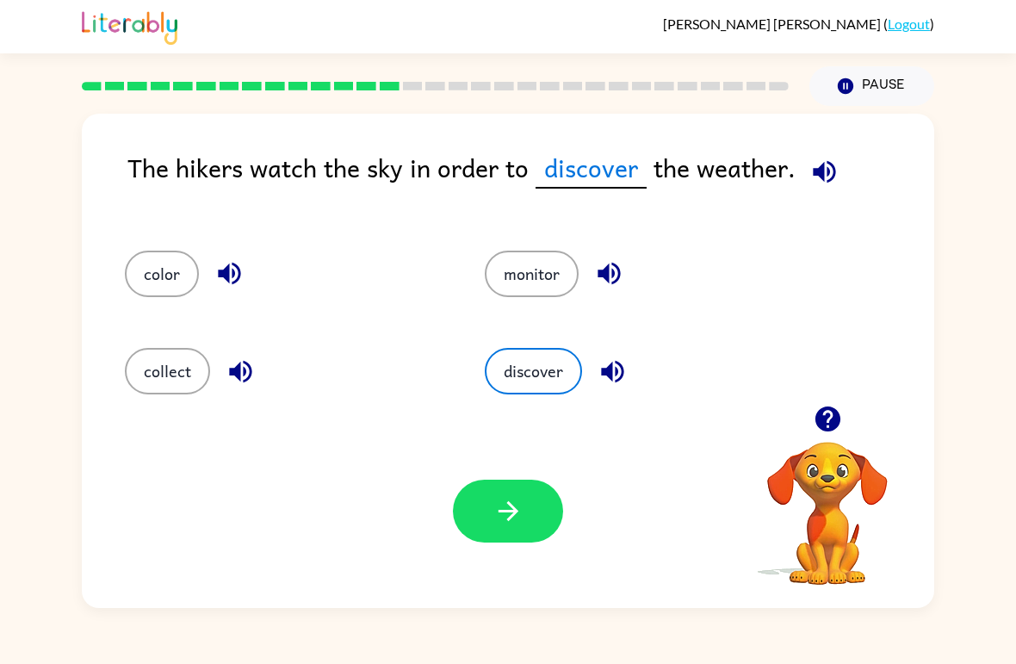
click at [517, 553] on div "Your browser must support playing .mp4 files to use Literably. Please try using…" at bounding box center [508, 511] width 852 height 194
click at [484, 541] on button "button" at bounding box center [508, 510] width 110 height 63
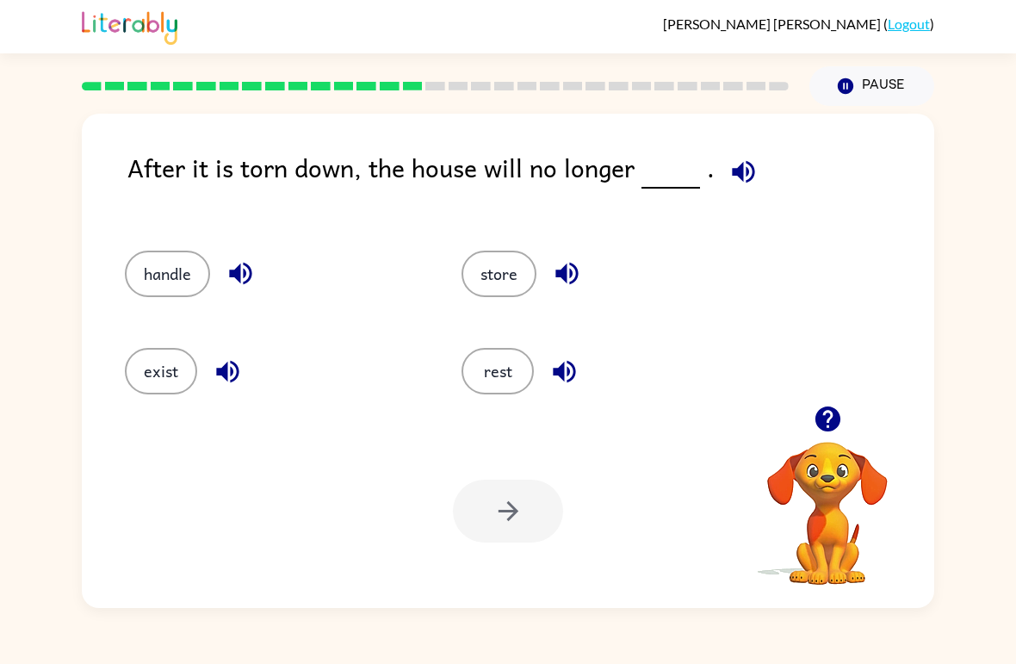
click at [479, 503] on div at bounding box center [508, 510] width 110 height 63
click at [495, 491] on div at bounding box center [508, 510] width 110 height 63
click at [857, 138] on div "After it is torn down, the house will no longer . handle store exist rest Your …" at bounding box center [508, 361] width 852 height 494
click at [838, 404] on icon "button" at bounding box center [827, 419] width 30 height 30
click at [830, 422] on icon "button" at bounding box center [826, 418] width 25 height 25
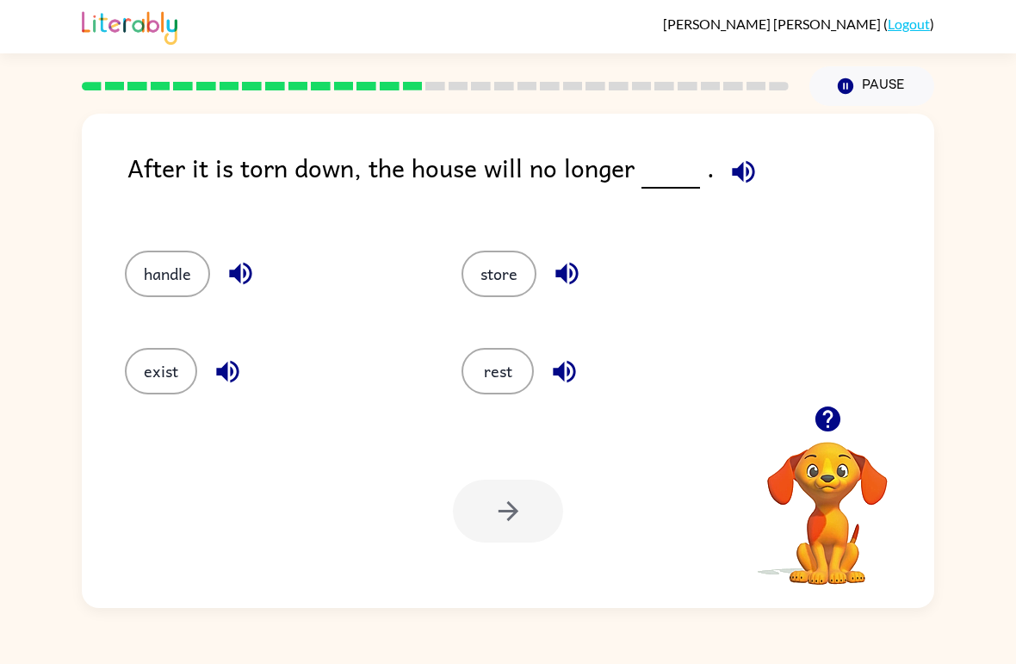
click at [168, 372] on button "exist" at bounding box center [161, 371] width 72 height 46
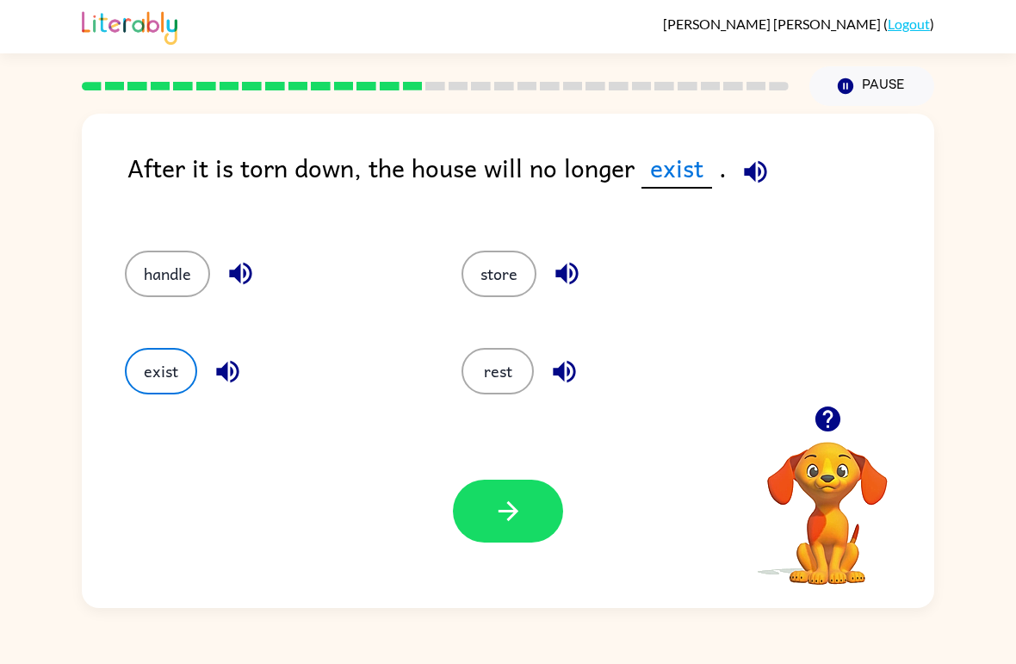
click at [500, 512] on icon "button" at bounding box center [507, 511] width 20 height 20
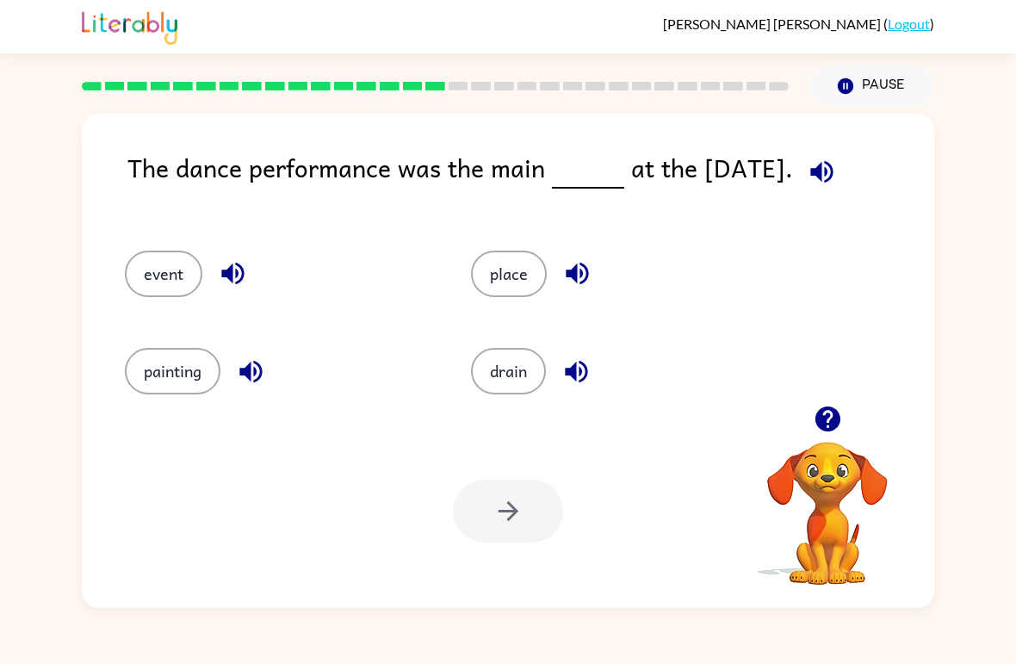
click at [127, 275] on button "event" at bounding box center [163, 273] width 77 height 46
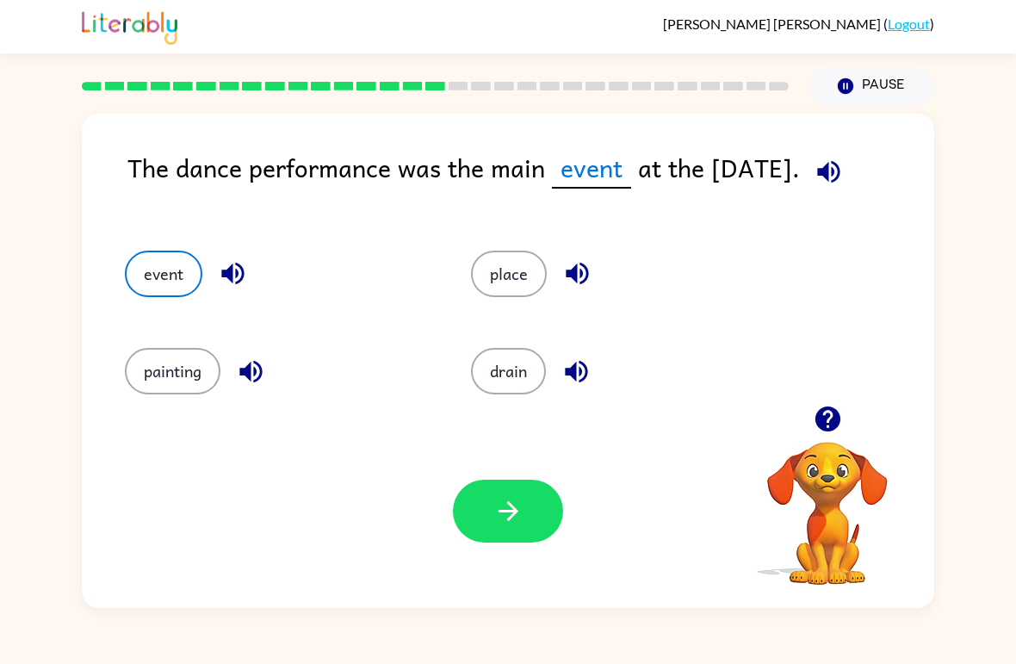
click at [542, 515] on button "button" at bounding box center [508, 510] width 110 height 63
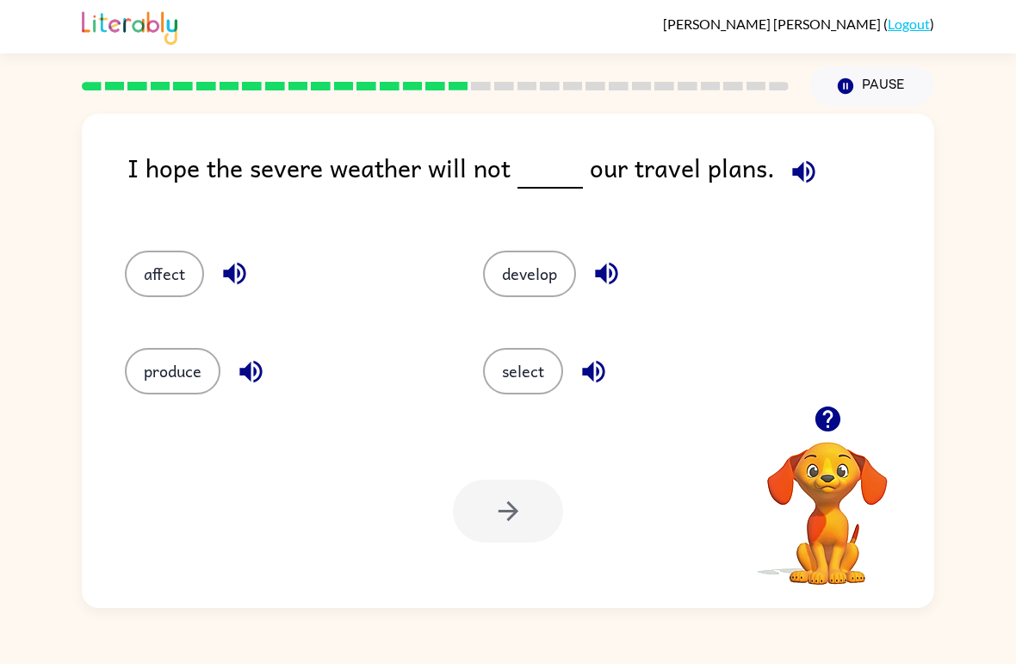
click at [145, 297] on button "affect" at bounding box center [164, 273] width 79 height 46
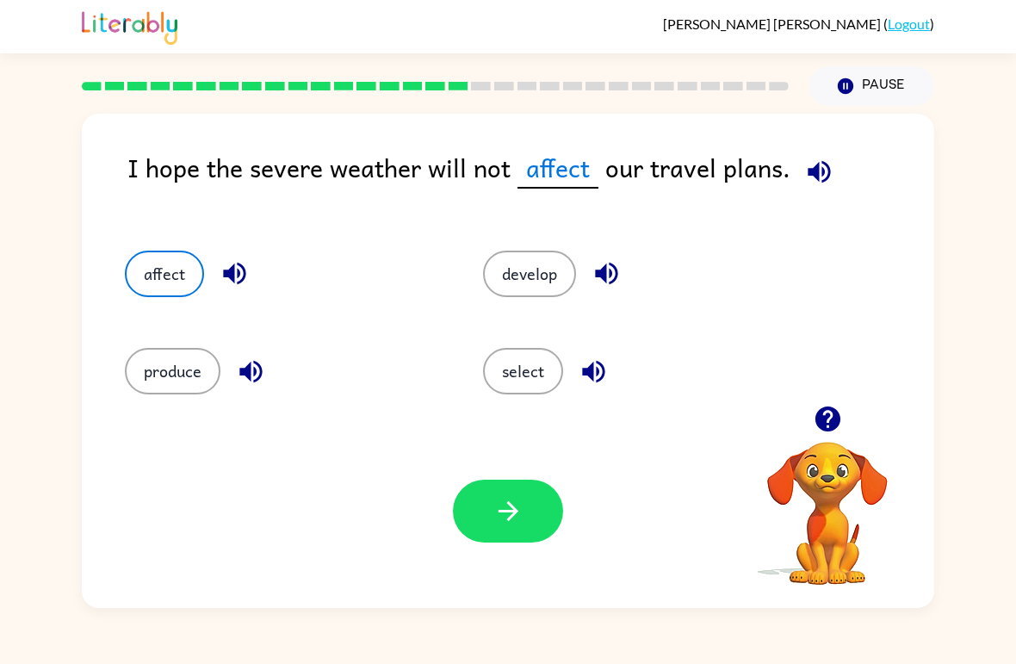
click at [528, 522] on button "button" at bounding box center [508, 510] width 110 height 63
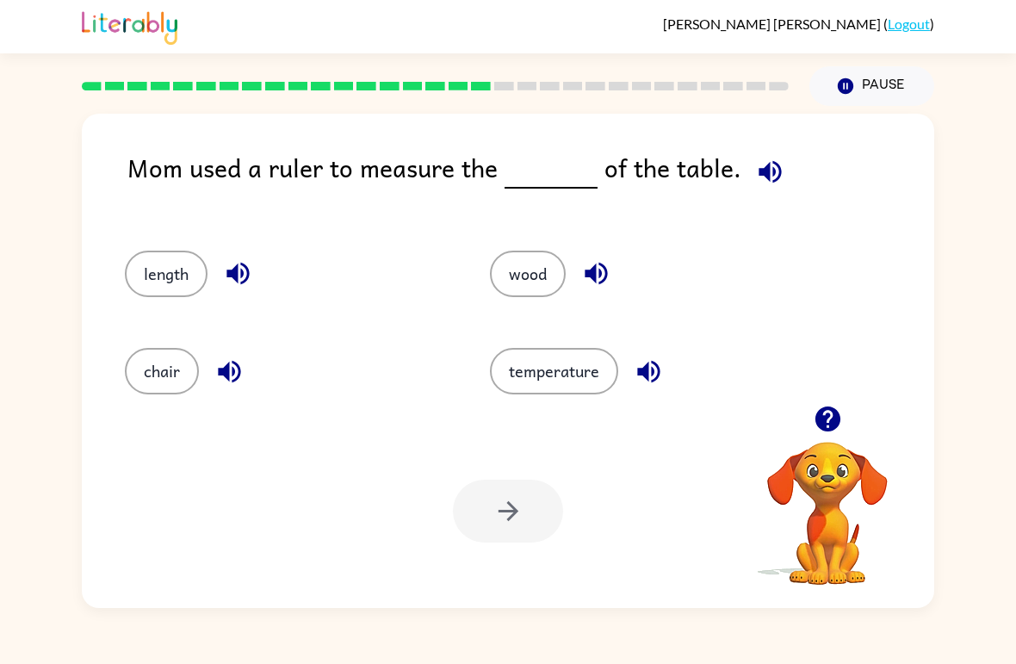
click at [167, 278] on button "length" at bounding box center [166, 273] width 83 height 46
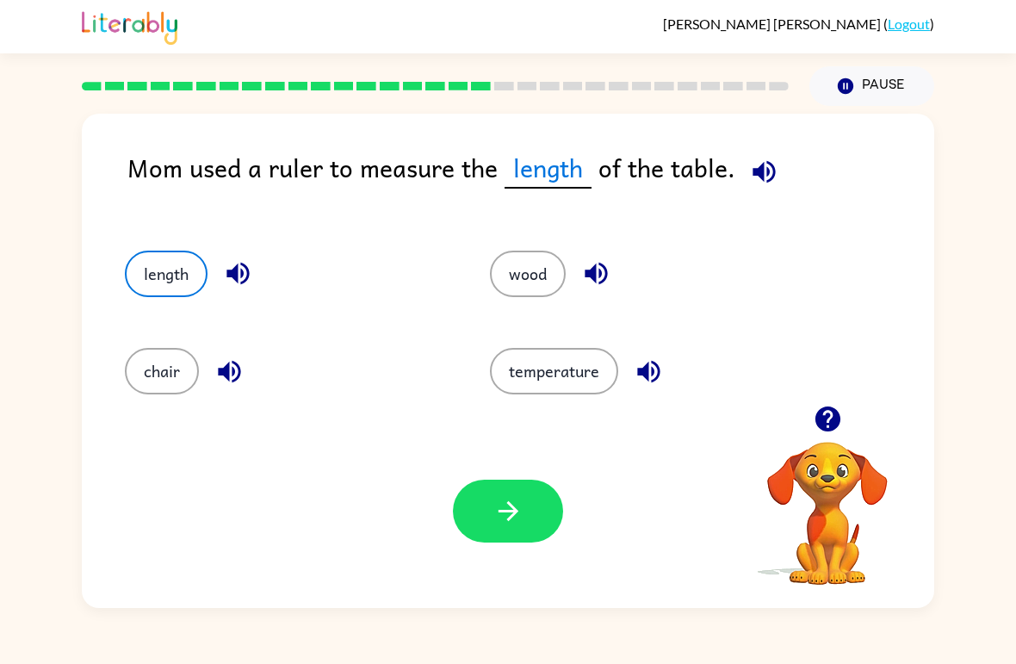
click at [493, 564] on div "Your browser must support playing .mp4 files to use Literably. Please try using…" at bounding box center [508, 511] width 852 height 194
click at [517, 516] on icon "button" at bounding box center [508, 511] width 30 height 30
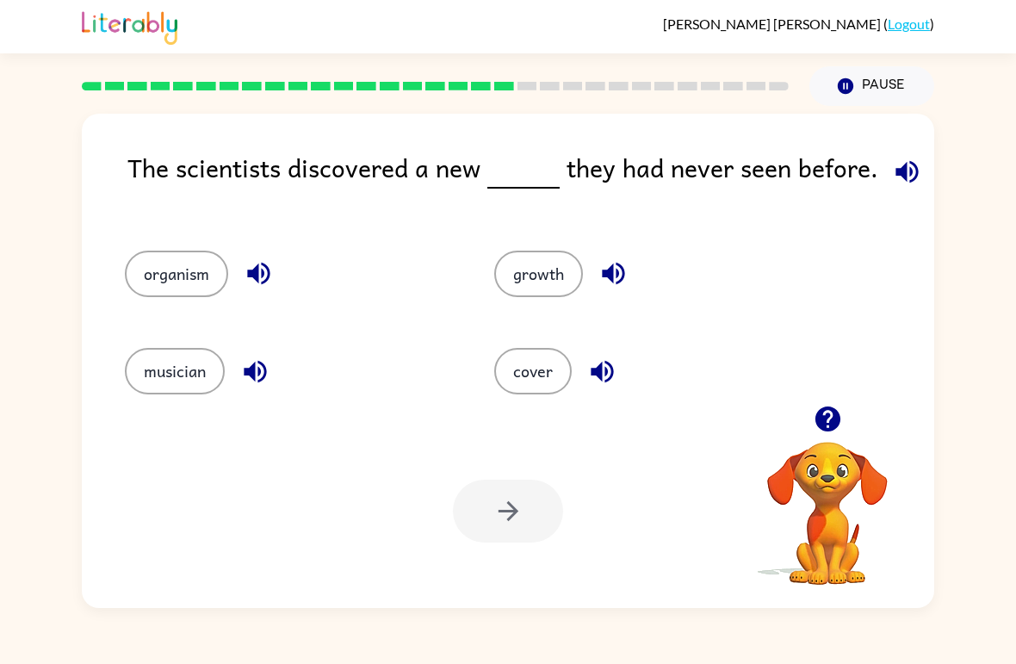
click at [200, 277] on button "organism" at bounding box center [176, 273] width 103 height 46
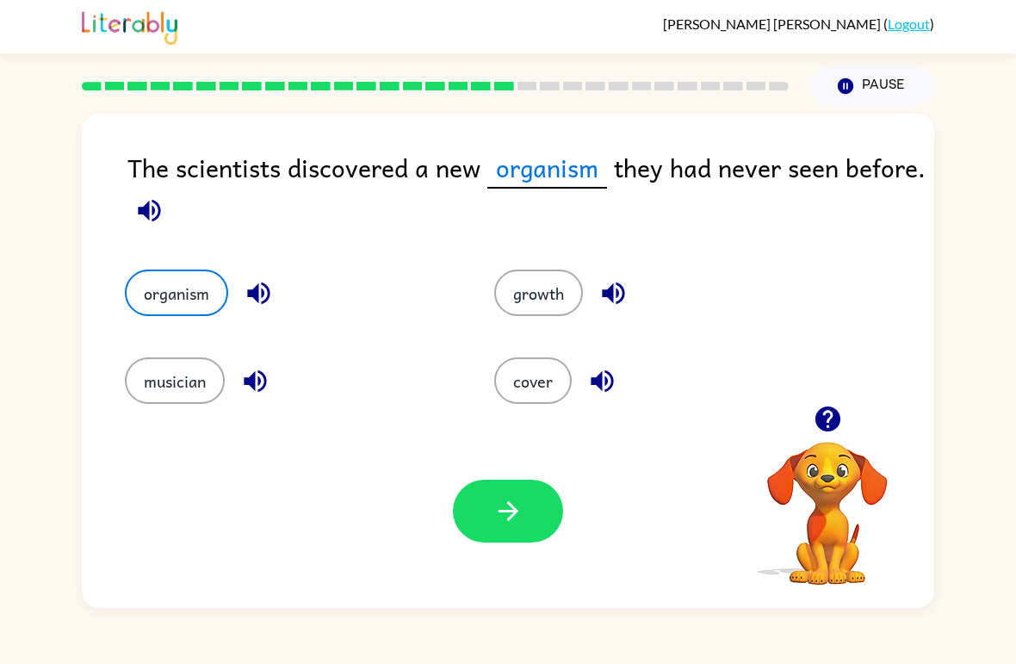
click at [513, 525] on icon "button" at bounding box center [508, 511] width 30 height 30
click at [527, 497] on div at bounding box center [508, 510] width 110 height 63
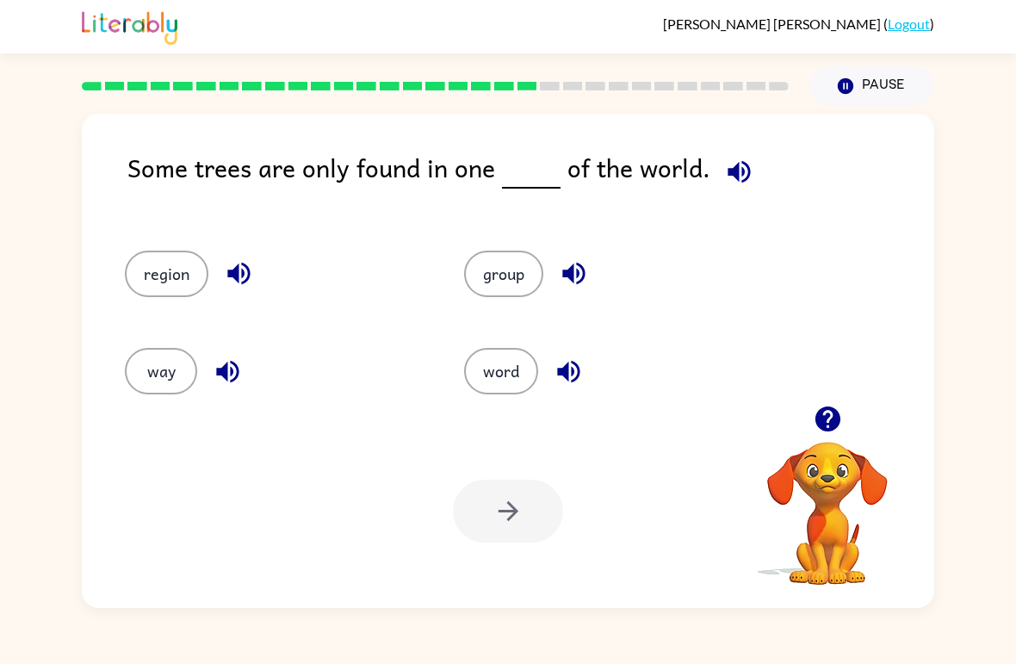
click at [504, 269] on button "group" at bounding box center [503, 273] width 79 height 46
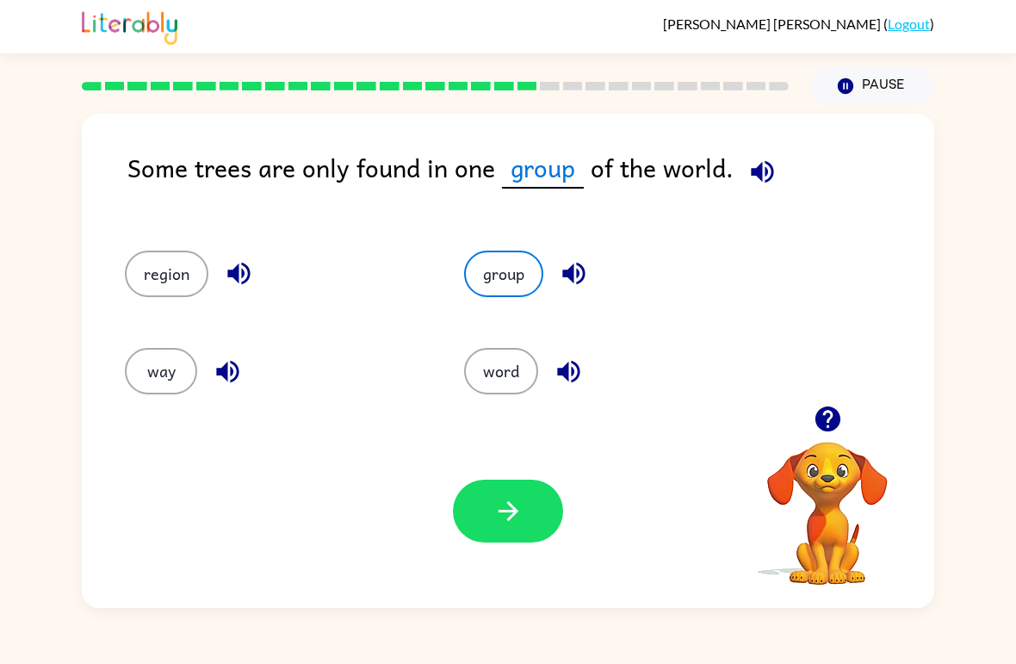
click at [522, 509] on icon "button" at bounding box center [508, 511] width 30 height 30
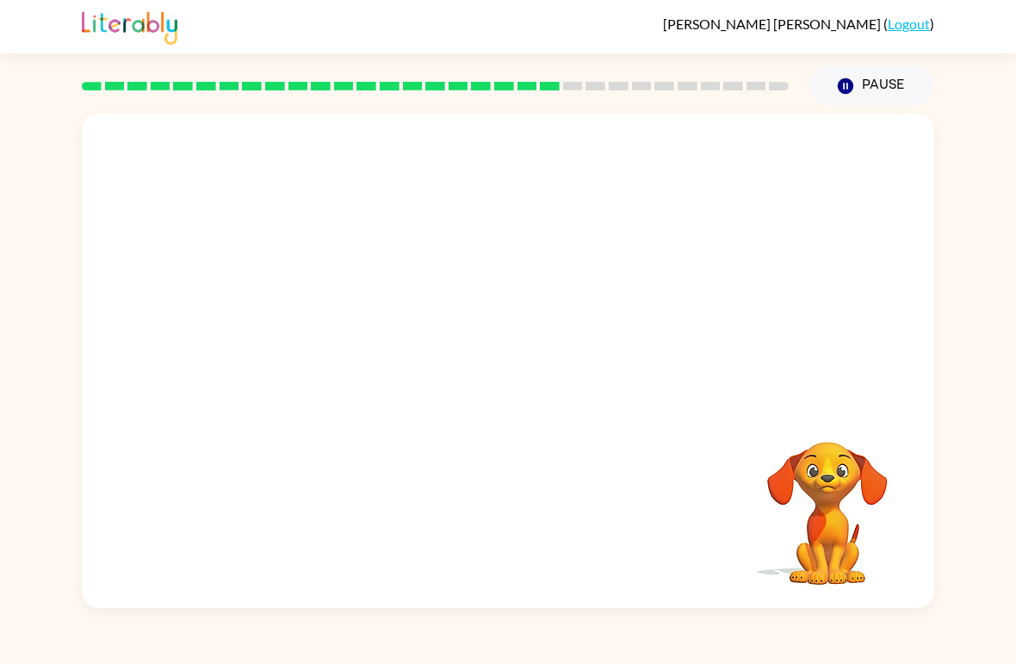
click at [355, 341] on video "Your browser must support playing .mp4 files to use Literably. Please try using…" at bounding box center [508, 260] width 852 height 292
click at [343, 348] on video "Your browser must support playing .mp4 files to use Literably. Please try using…" at bounding box center [508, 260] width 852 height 292
click at [331, 347] on video "Your browser must support playing .mp4 files to use Literably. Please try using…" at bounding box center [508, 260] width 852 height 292
click at [330, 346] on video "Your browser must support playing .mp4 files to use Literably. Please try using…" at bounding box center [508, 260] width 852 height 292
click at [355, 354] on video "Your browser must support playing .mp4 files to use Literably. Please try using…" at bounding box center [508, 260] width 852 height 292
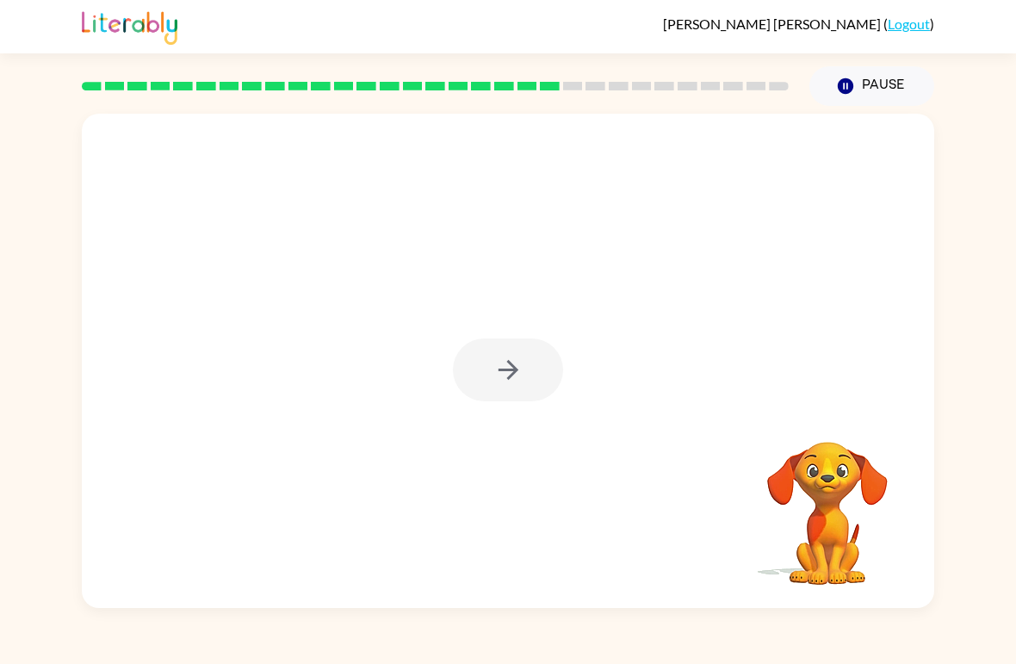
click at [480, 349] on div at bounding box center [508, 369] width 110 height 63
click at [482, 378] on div at bounding box center [508, 369] width 110 height 63
click at [552, 388] on button "button" at bounding box center [508, 369] width 110 height 63
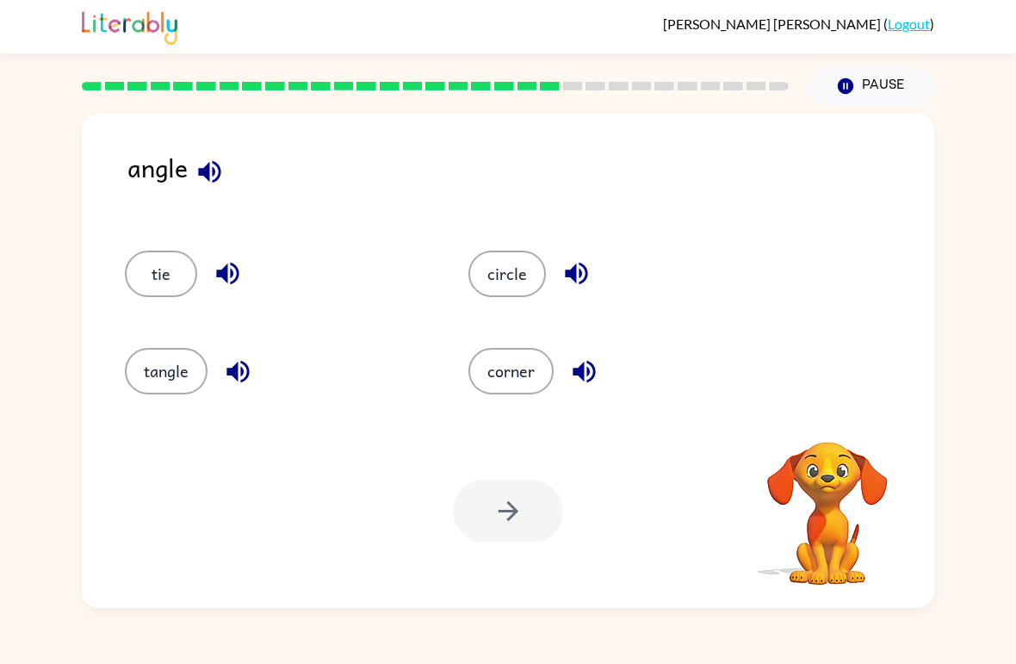
click at [515, 376] on button "corner" at bounding box center [510, 371] width 85 height 46
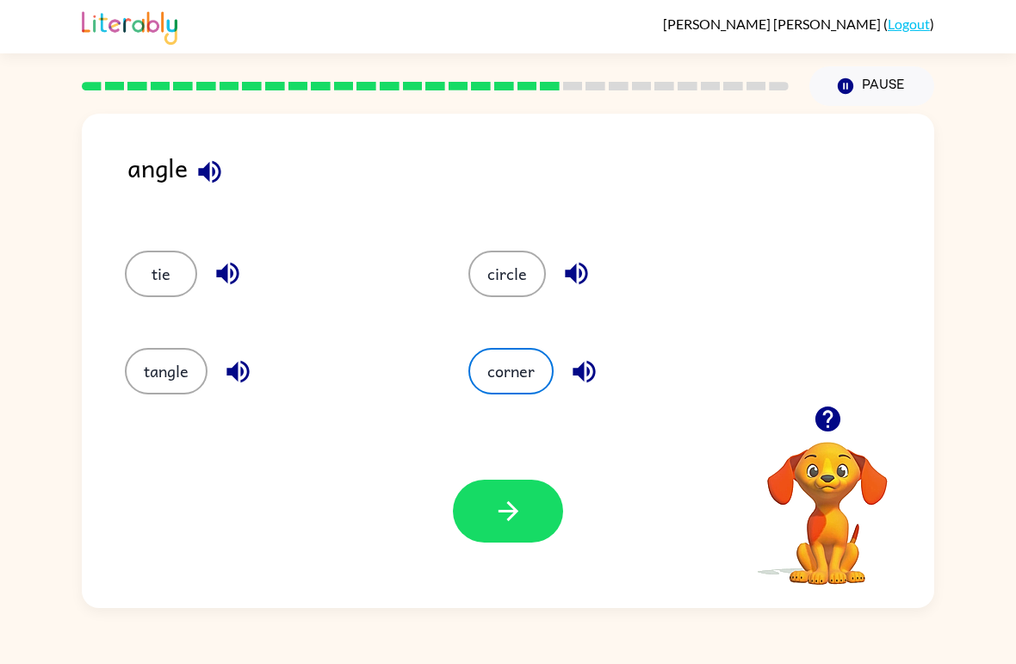
click at [511, 516] on icon "button" at bounding box center [507, 511] width 20 height 20
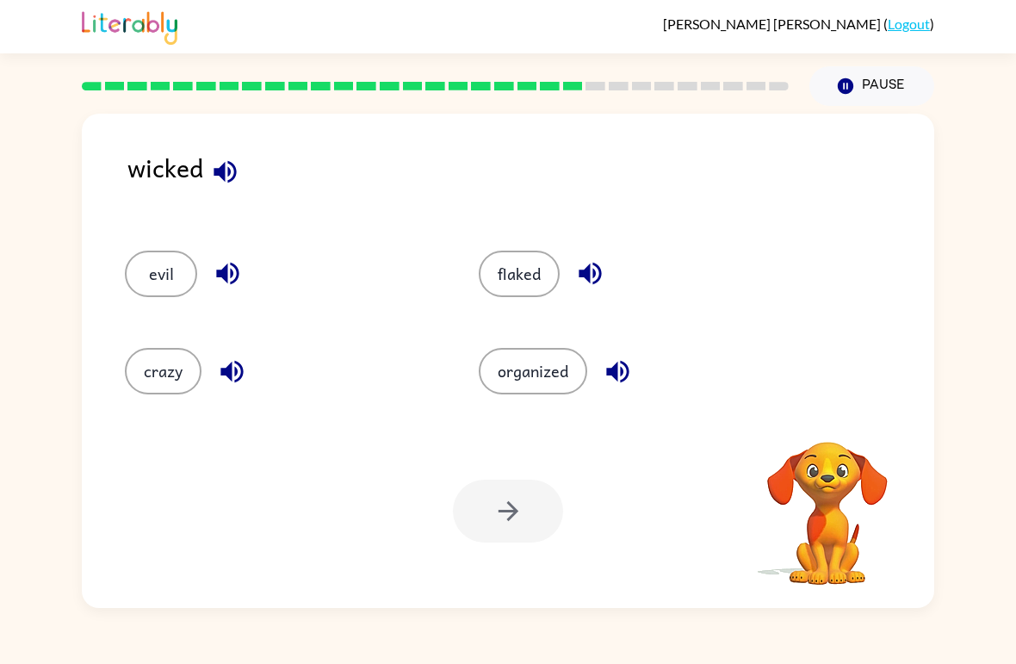
click at [154, 283] on button "evil" at bounding box center [161, 273] width 72 height 46
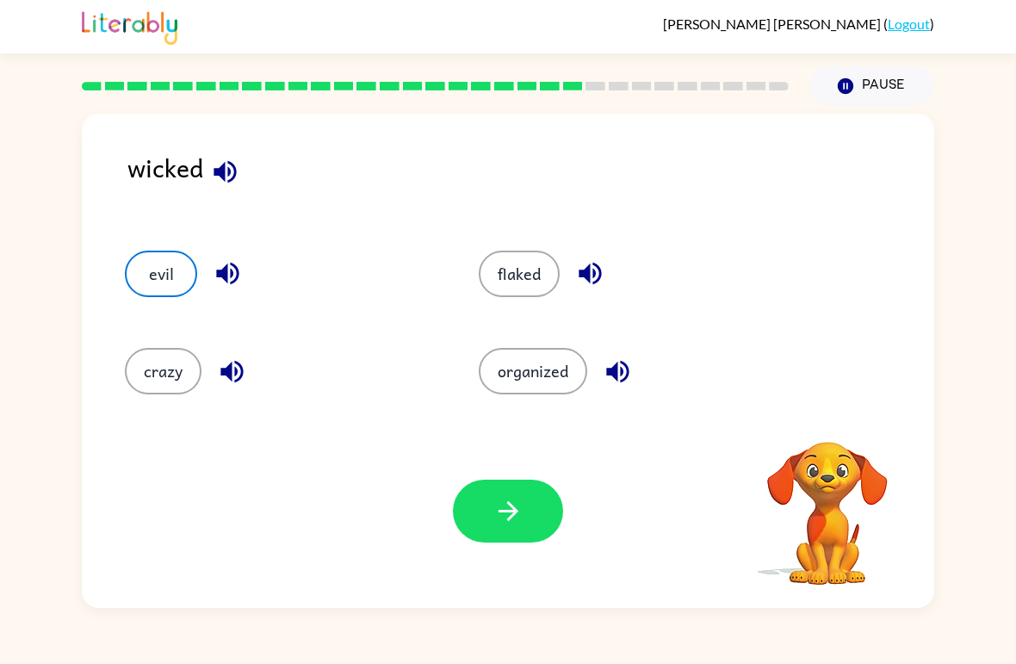
click at [476, 528] on button "button" at bounding box center [508, 510] width 110 height 63
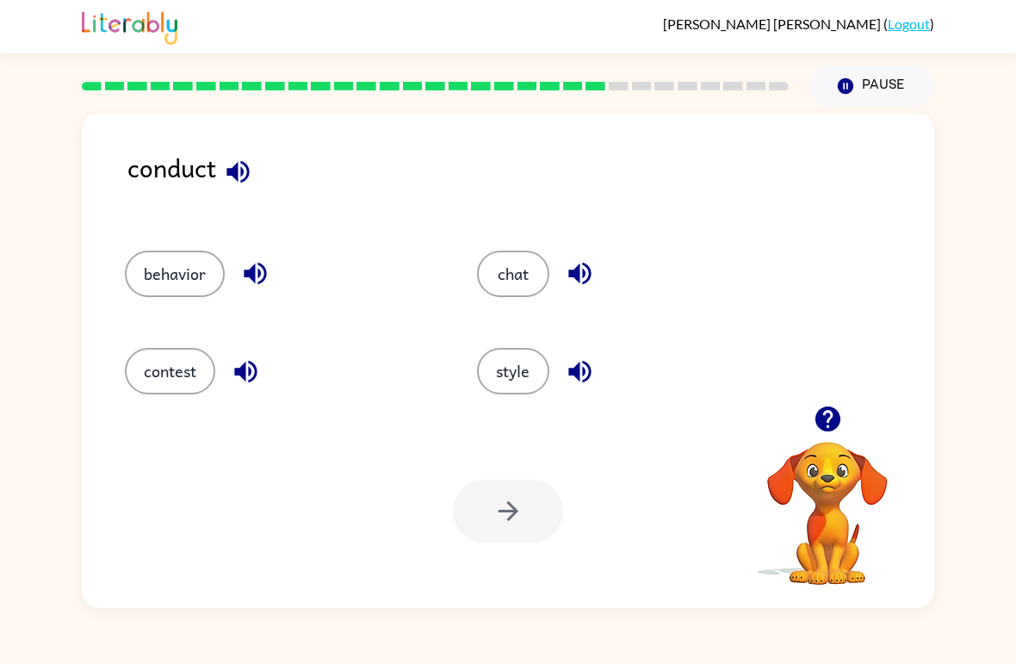
click at [162, 276] on button "behavior" at bounding box center [175, 273] width 100 height 46
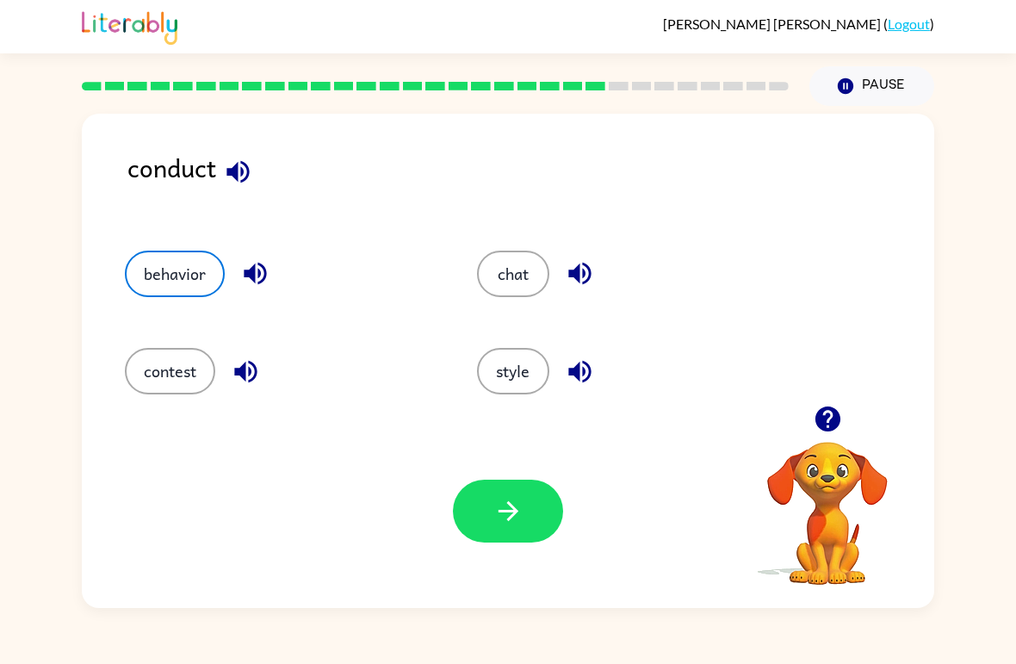
click at [472, 497] on button "button" at bounding box center [508, 510] width 110 height 63
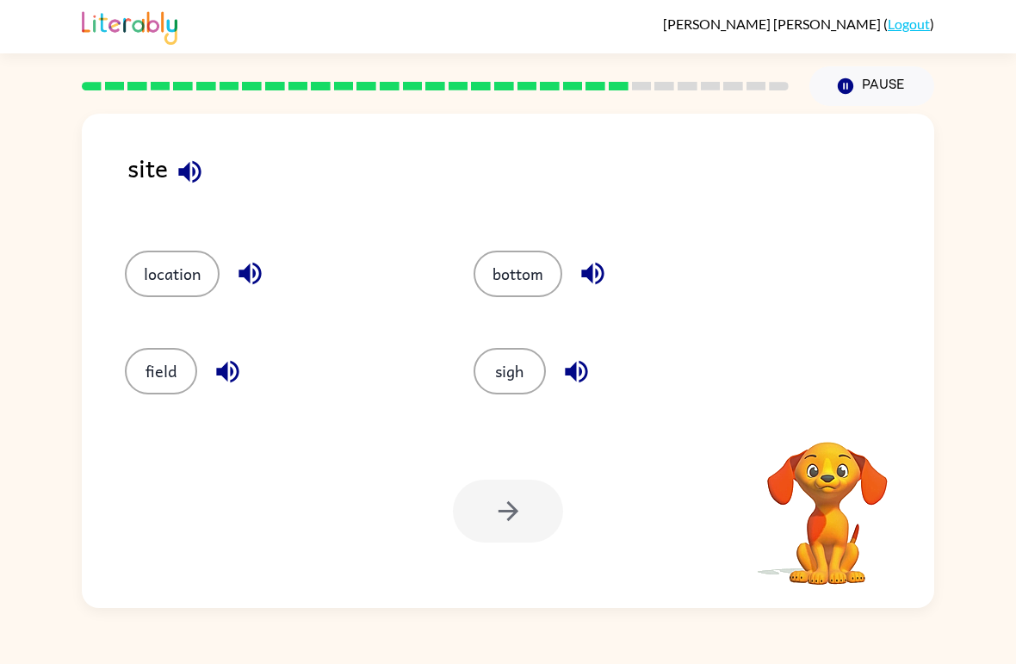
click at [177, 274] on button "location" at bounding box center [172, 273] width 95 height 46
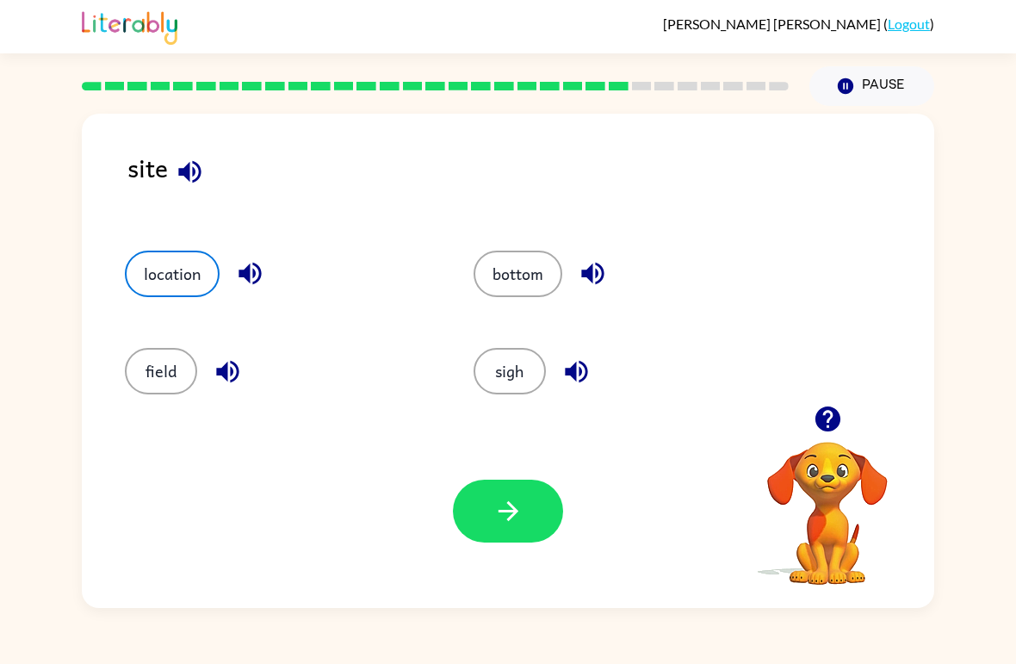
click at [495, 499] on icon "button" at bounding box center [508, 511] width 30 height 30
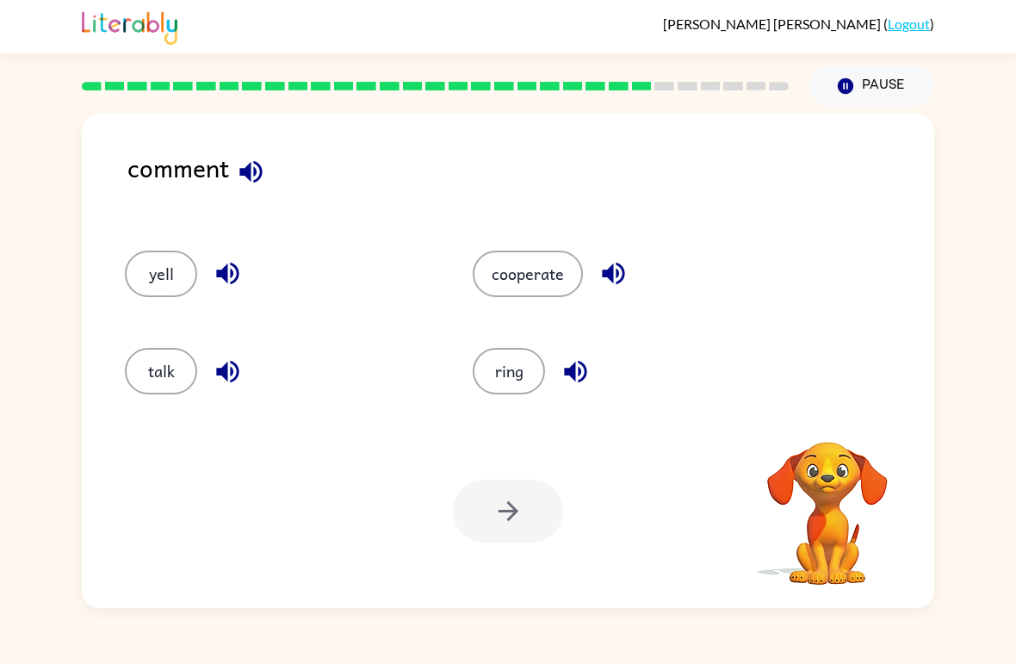
click at [164, 363] on button "talk" at bounding box center [161, 371] width 72 height 46
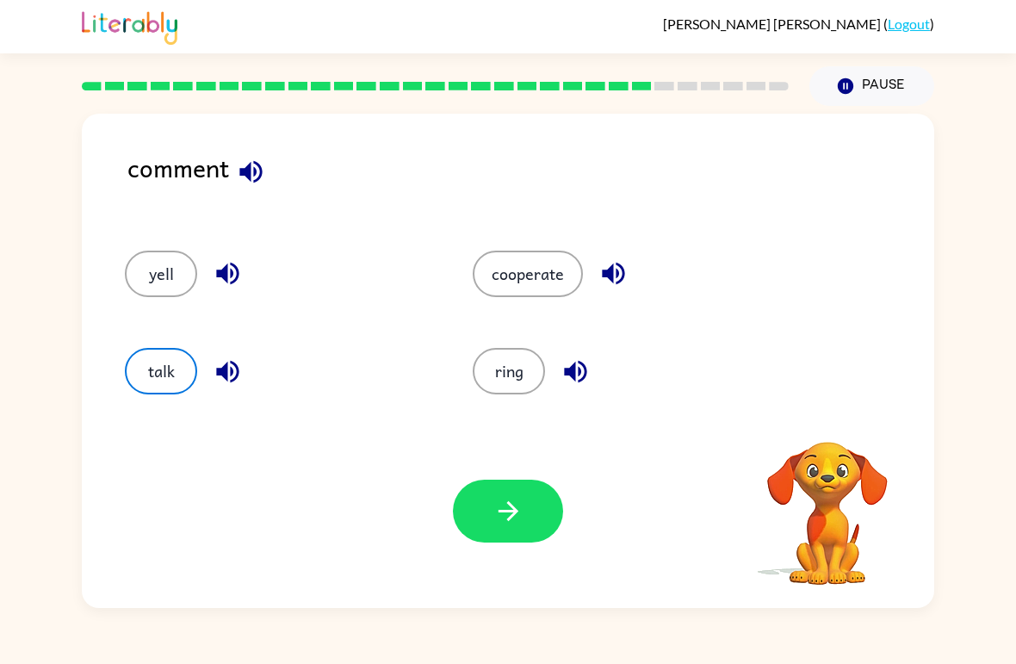
click at [496, 512] on icon "button" at bounding box center [508, 511] width 30 height 30
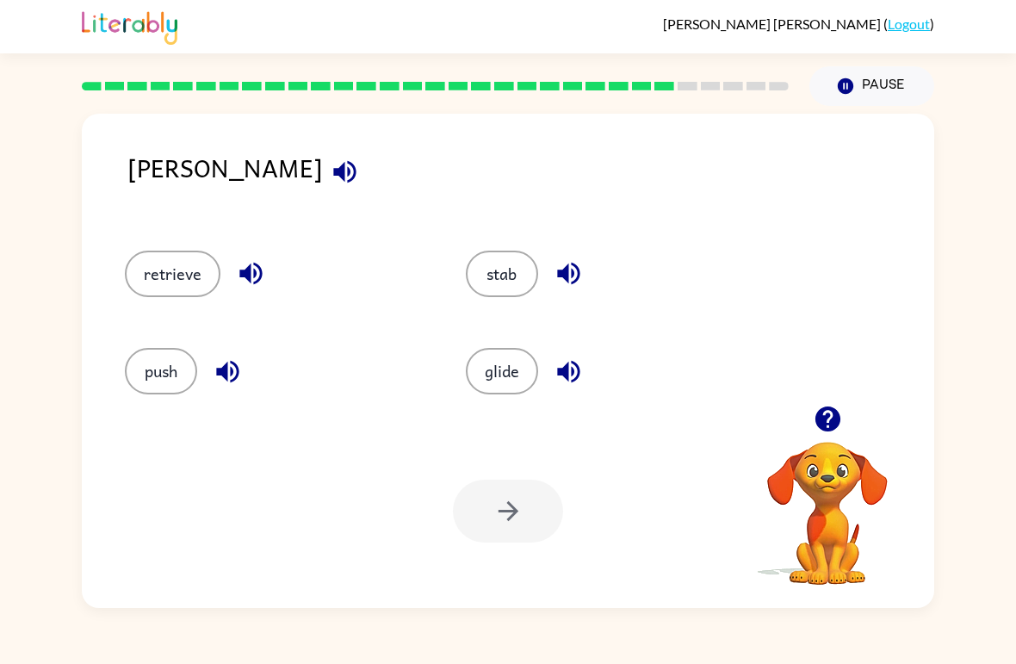
click at [165, 369] on button "push" at bounding box center [161, 371] width 72 height 46
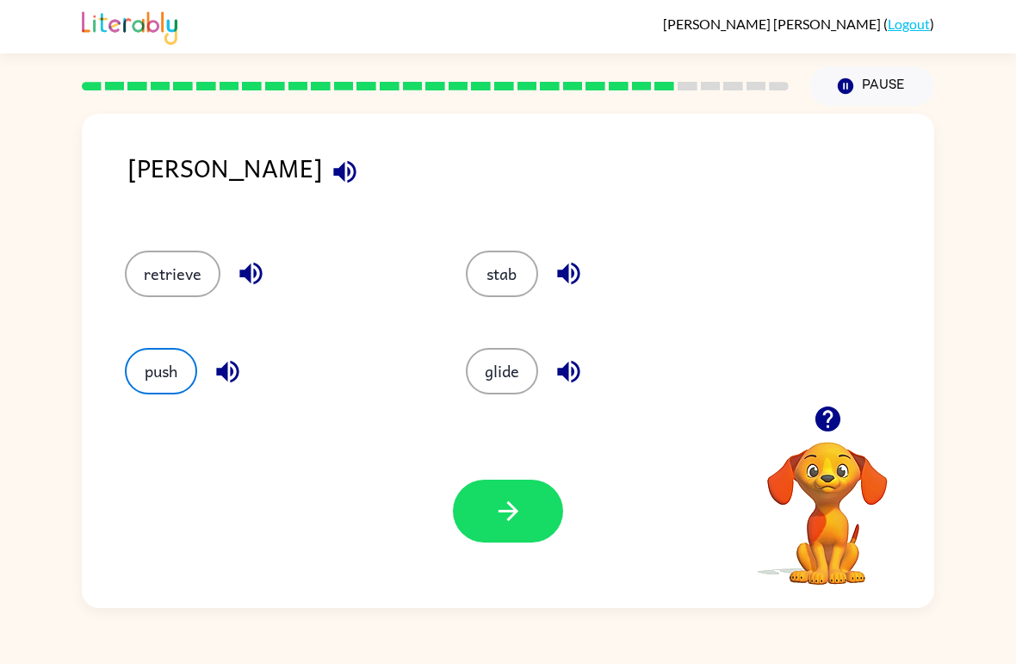
click at [500, 533] on button "button" at bounding box center [508, 510] width 110 height 63
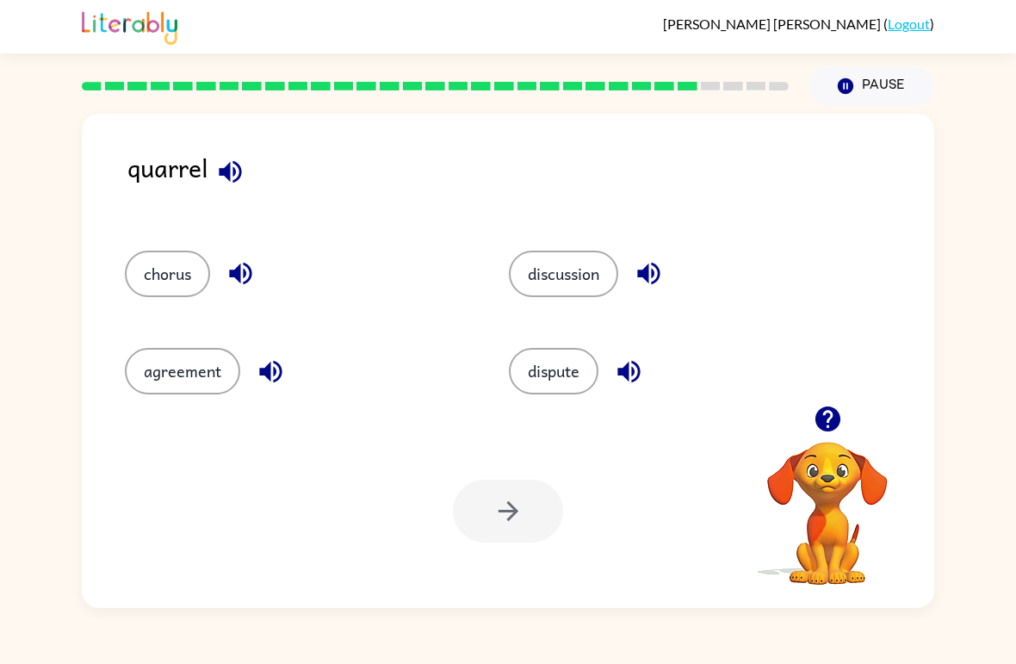
click at [182, 261] on button "chorus" at bounding box center [167, 273] width 85 height 46
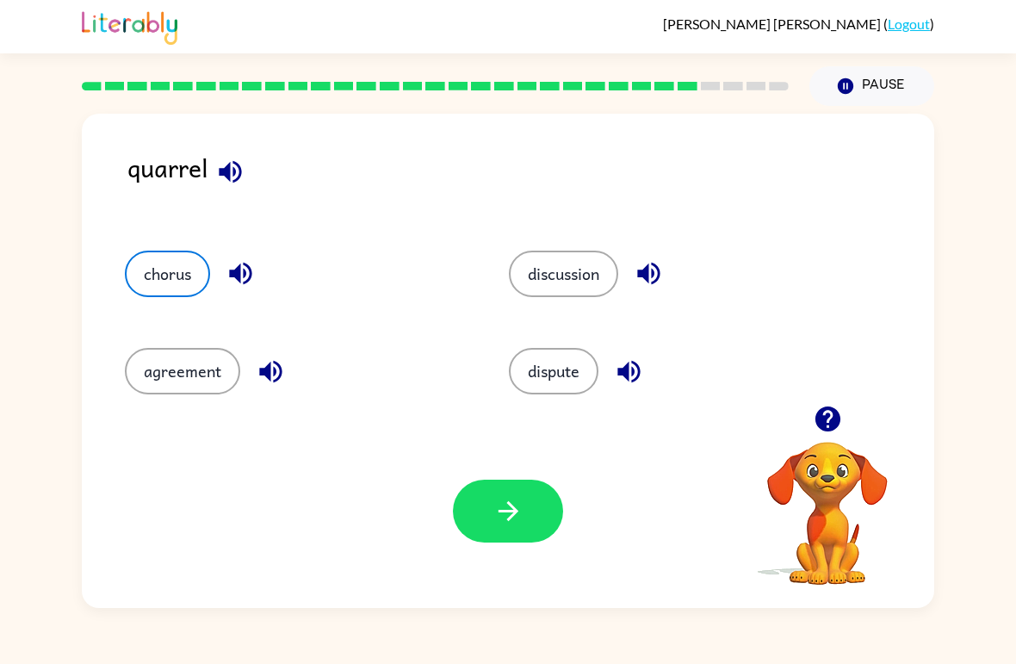
click at [460, 507] on button "button" at bounding box center [508, 510] width 110 height 63
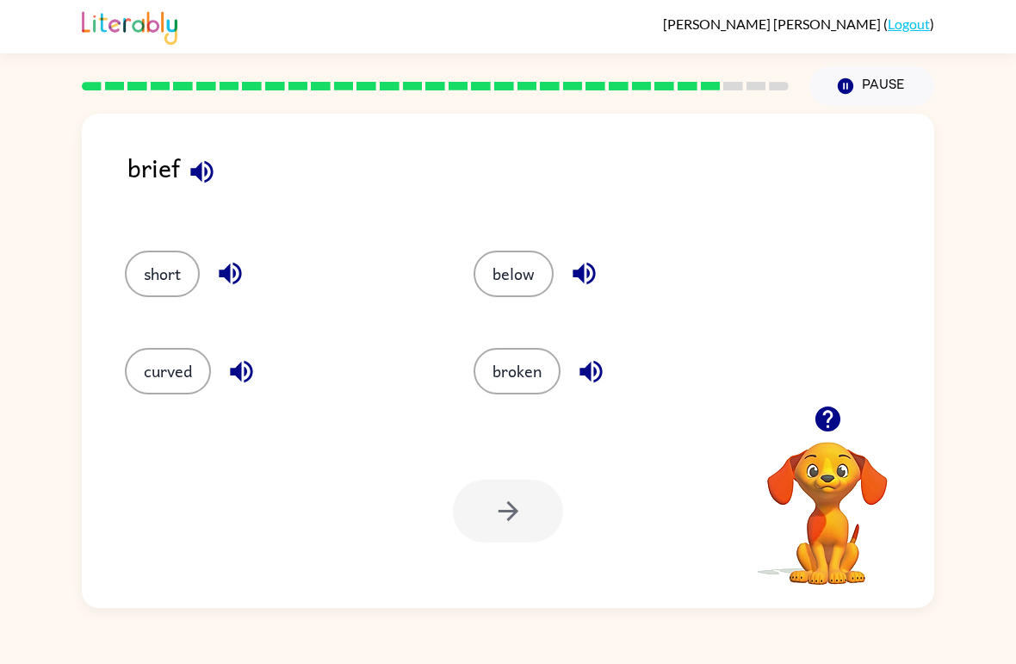
click at [479, 380] on button "broken" at bounding box center [516, 371] width 87 height 46
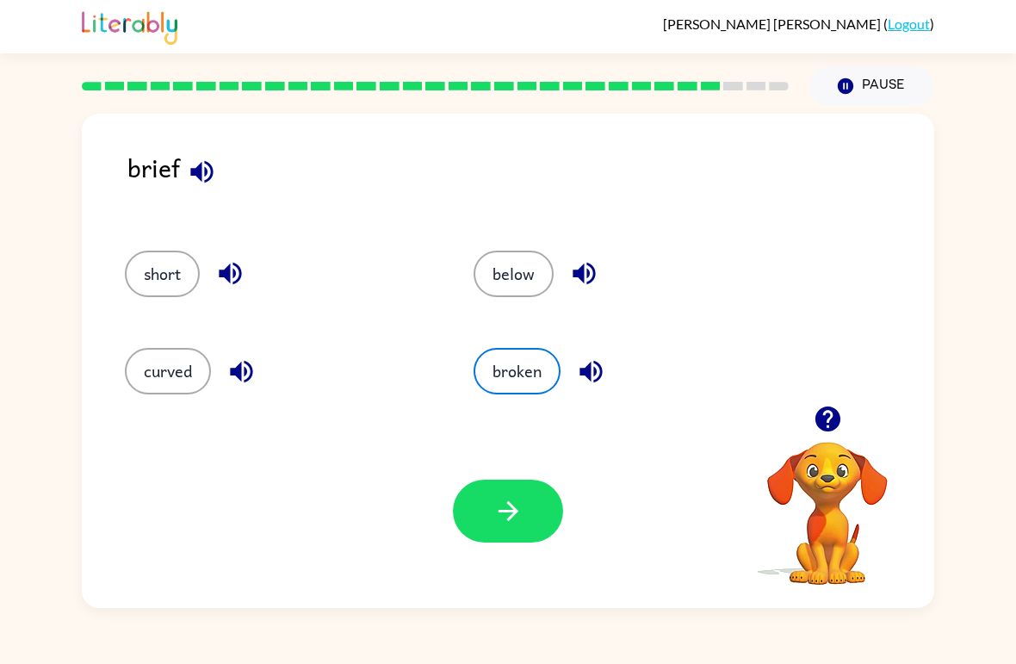
click at [509, 497] on icon "button" at bounding box center [508, 511] width 30 height 30
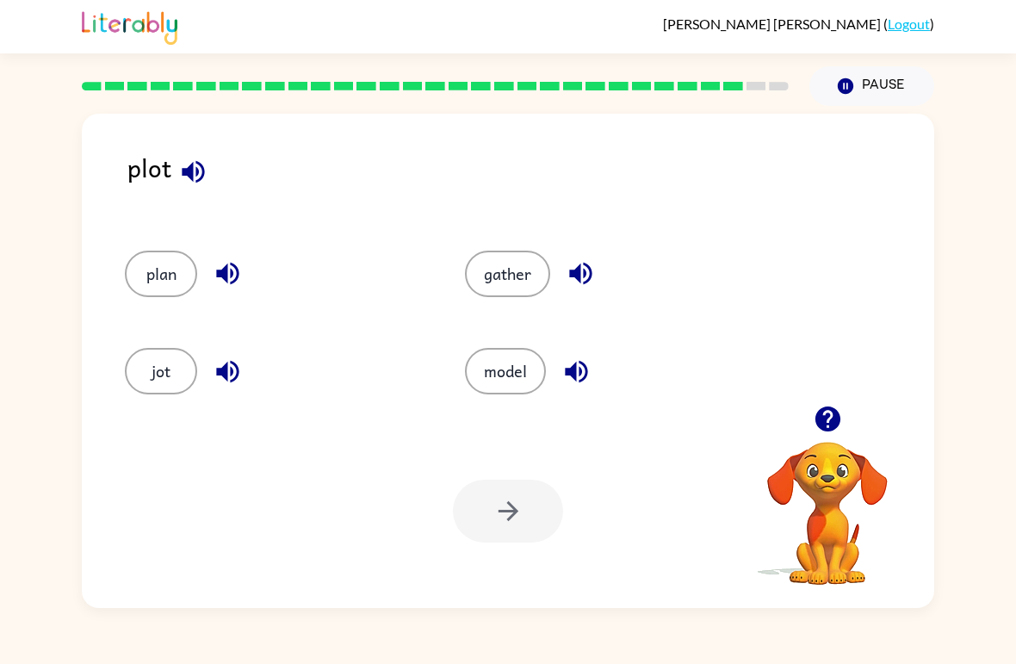
click at [508, 372] on button "model" at bounding box center [505, 371] width 81 height 46
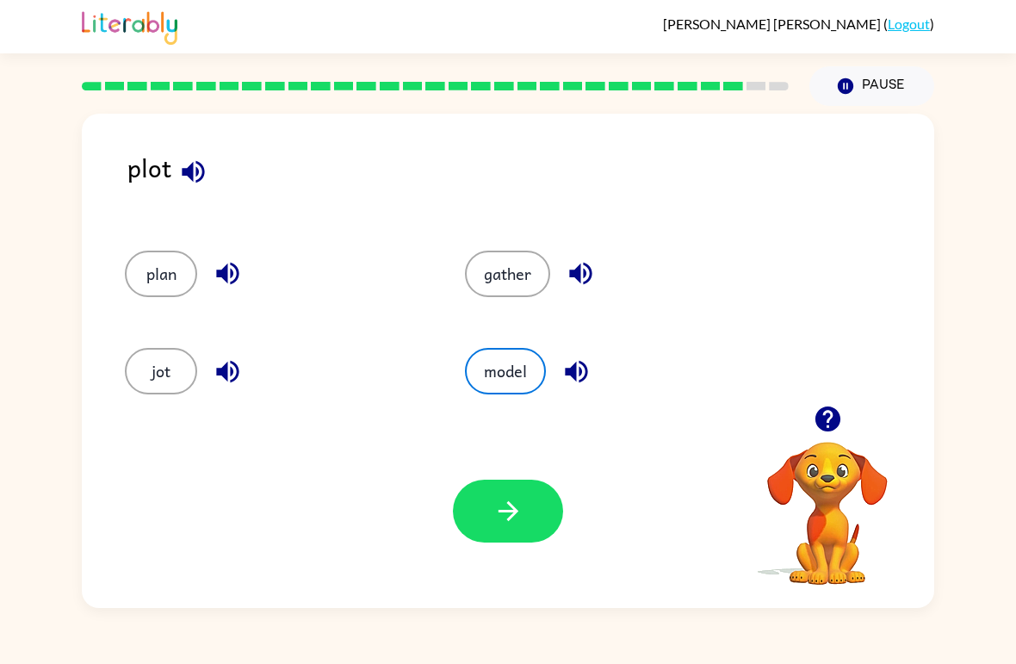
click at [519, 537] on button "button" at bounding box center [508, 510] width 110 height 63
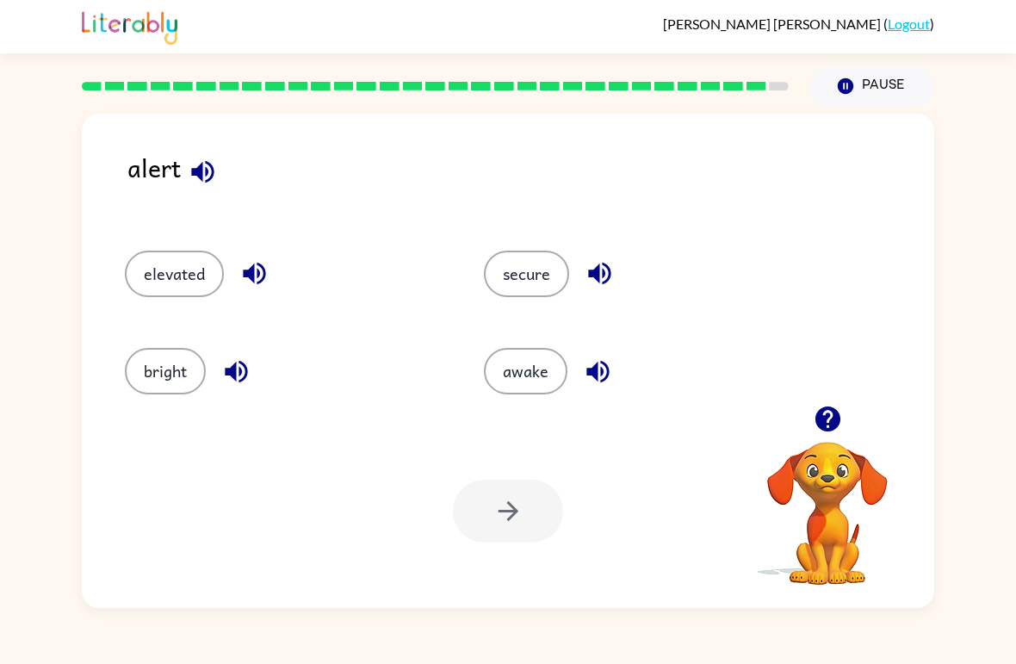
click at [536, 286] on button "secure" at bounding box center [526, 273] width 85 height 46
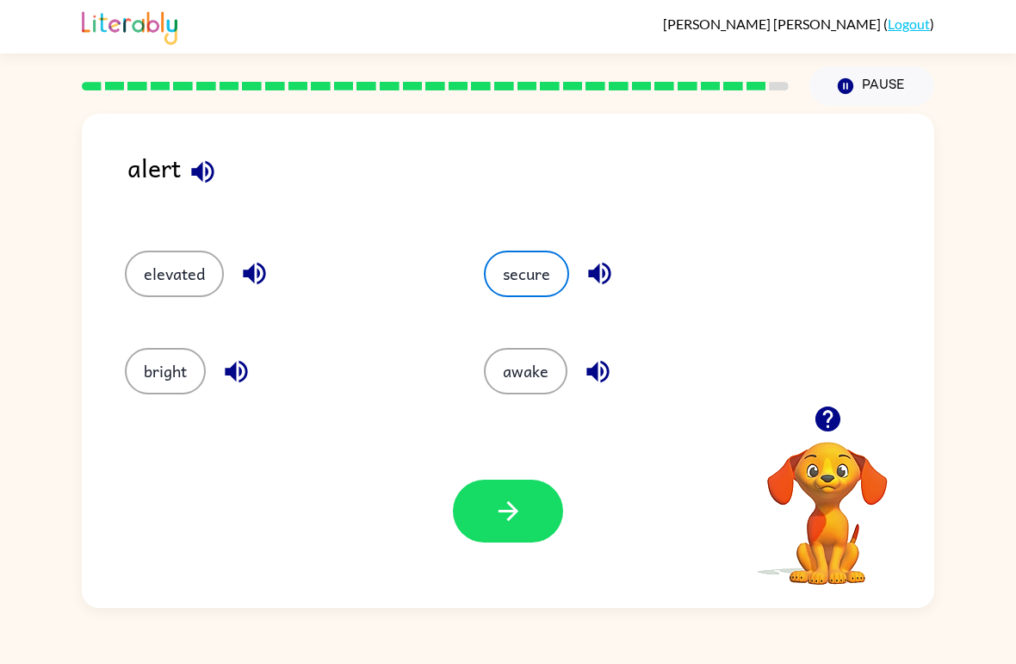
click at [526, 533] on button "button" at bounding box center [508, 510] width 110 height 63
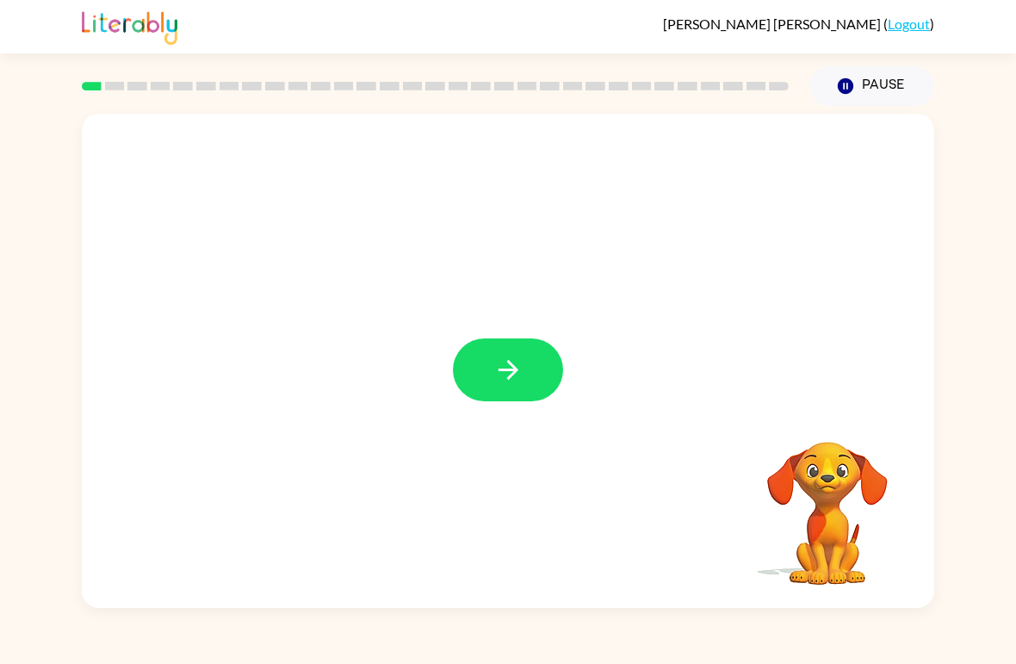
click at [540, 368] on button "button" at bounding box center [508, 369] width 110 height 63
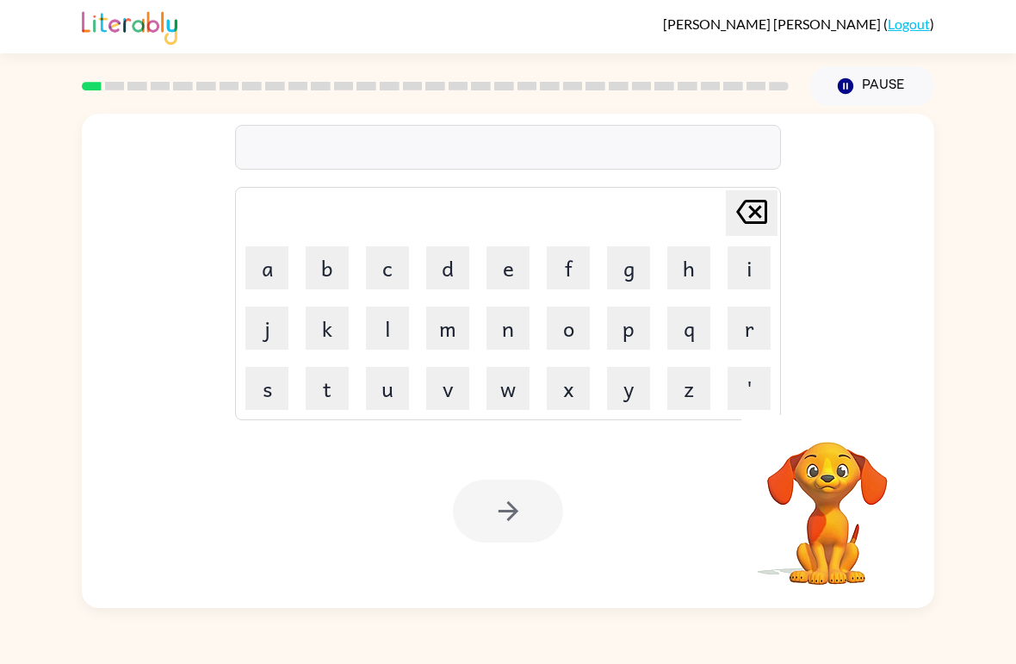
click at [330, 266] on button "b" at bounding box center [327, 267] width 43 height 43
click at [565, 333] on button "o" at bounding box center [567, 327] width 43 height 43
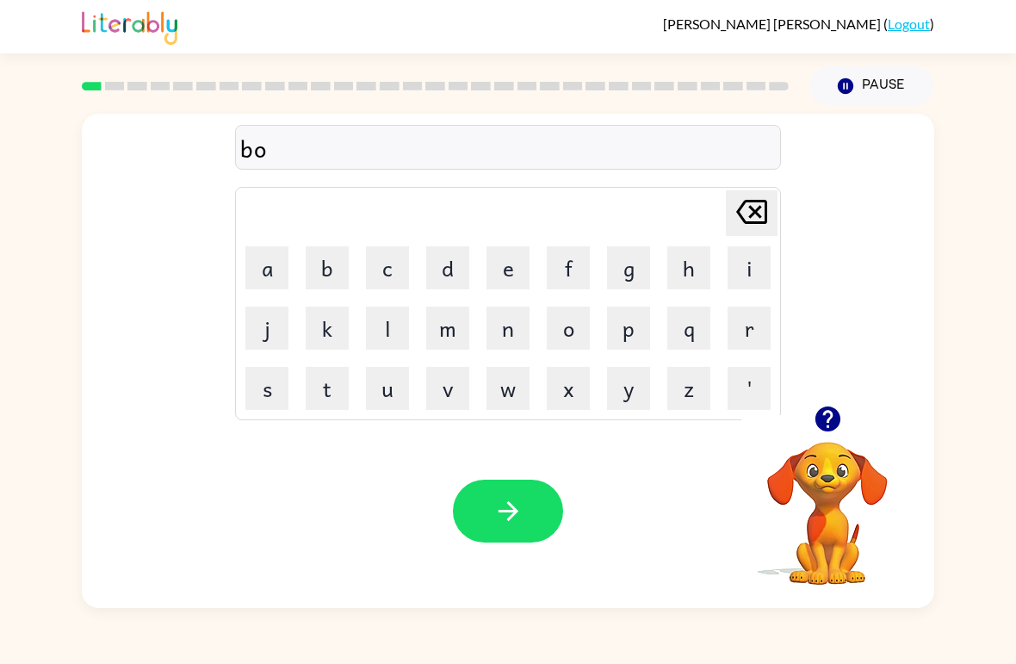
click at [745, 329] on button "r" at bounding box center [748, 327] width 43 height 43
click at [429, 281] on button "d" at bounding box center [447, 267] width 43 height 43
click at [497, 265] on button "e" at bounding box center [507, 267] width 43 height 43
click at [546, 274] on button "f" at bounding box center [567, 267] width 43 height 43
click at [745, 199] on icon "[PERSON_NAME] last character input" at bounding box center [751, 211] width 41 height 41
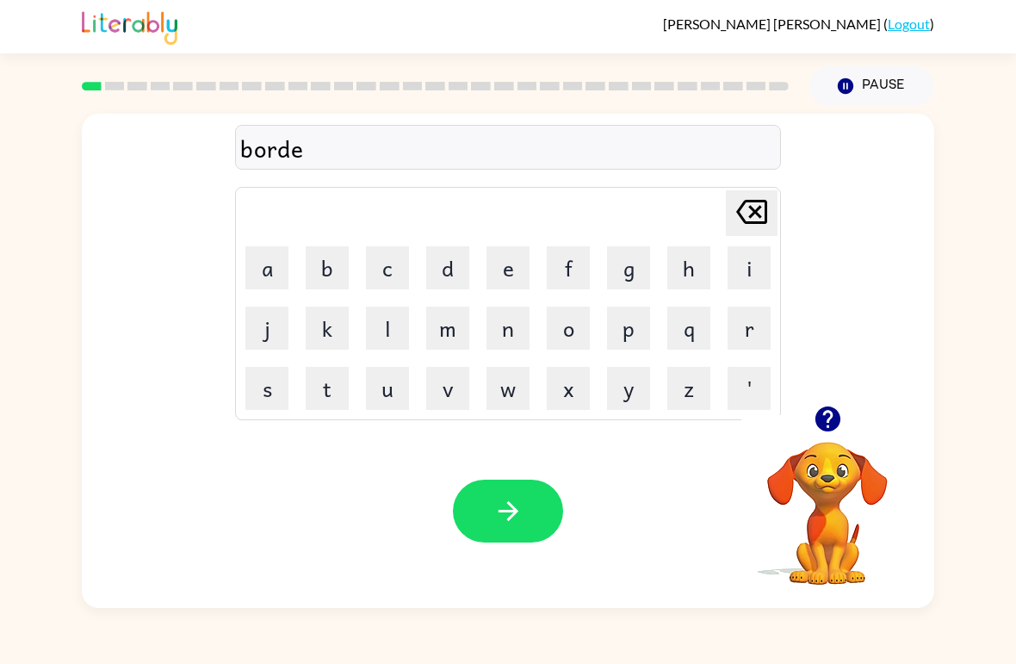
click at [730, 329] on button "r" at bounding box center [748, 327] width 43 height 43
click at [515, 504] on icon "button" at bounding box center [508, 511] width 30 height 30
click at [370, 276] on button "c" at bounding box center [387, 267] width 43 height 43
click at [569, 335] on button "o" at bounding box center [567, 327] width 43 height 43
click at [390, 394] on button "u" at bounding box center [387, 388] width 43 height 43
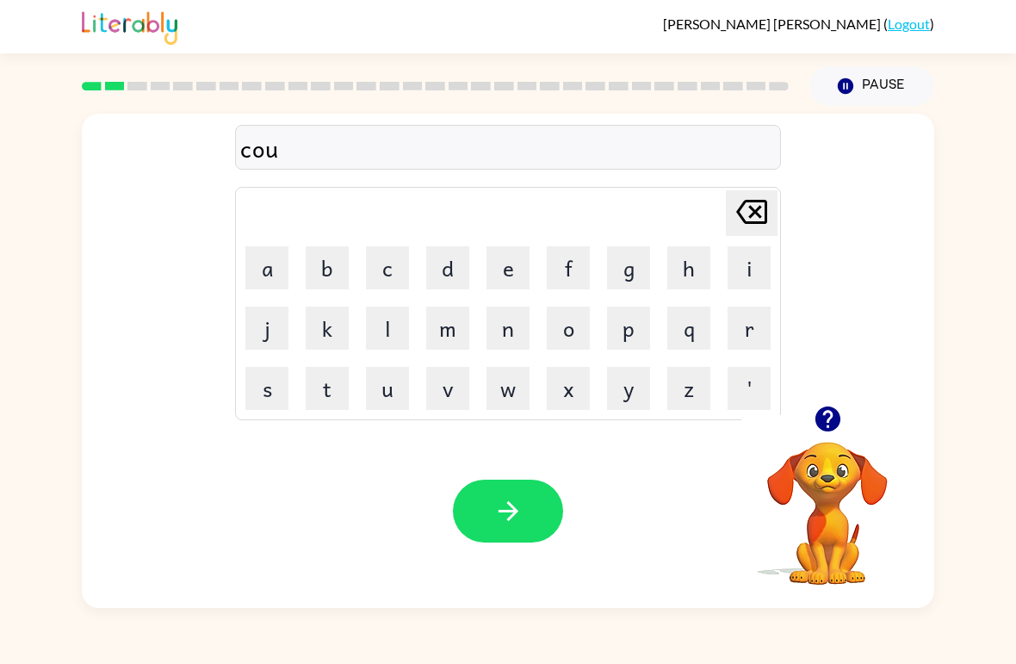
click at [518, 328] on button "n" at bounding box center [507, 327] width 43 height 43
click at [331, 393] on button "t" at bounding box center [327, 388] width 43 height 43
click at [491, 519] on button "button" at bounding box center [508, 510] width 110 height 63
click at [33, 483] on div "[PERSON_NAME] last character input a b c d e f g h i j k l m n o p q r s t u v …" at bounding box center [508, 357] width 1016 height 502
click at [501, 522] on icon "button" at bounding box center [508, 511] width 30 height 30
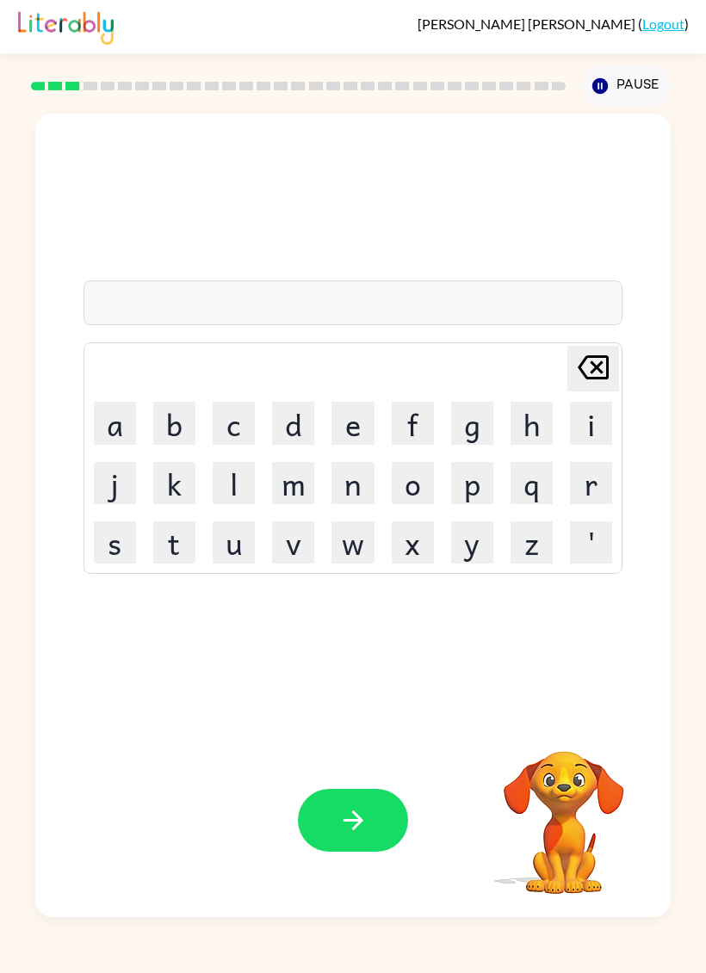
click at [361, 663] on icon "button" at bounding box center [353, 821] width 30 height 30
